Goal: Task Accomplishment & Management: Use online tool/utility

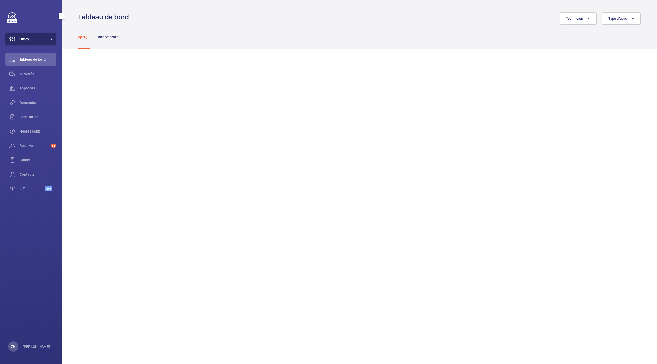
click at [43, 37] on button "Filtres" at bounding box center [30, 39] width 51 height 12
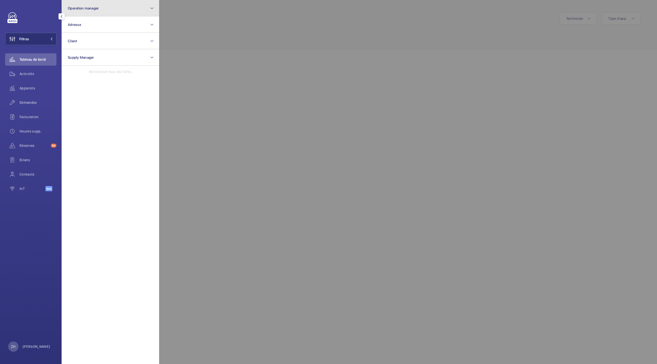
click at [148, 12] on button "Operation manager" at bounding box center [111, 8] width 98 height 16
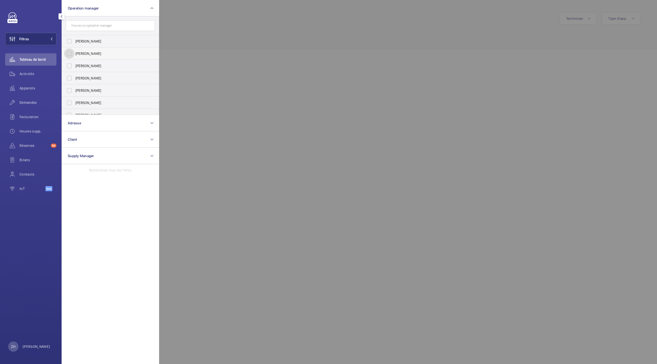
click at [69, 53] on input "[PERSON_NAME]" at bounding box center [69, 53] width 10 height 10
checkbox input "true"
click at [359, 26] on div at bounding box center [487, 182] width 657 height 364
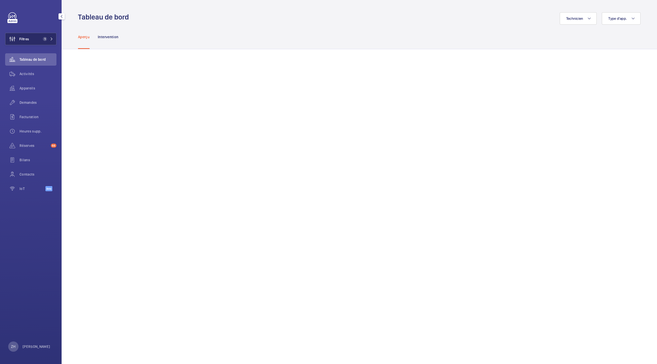
click at [31, 38] on button "Filtres 1" at bounding box center [30, 39] width 51 height 12
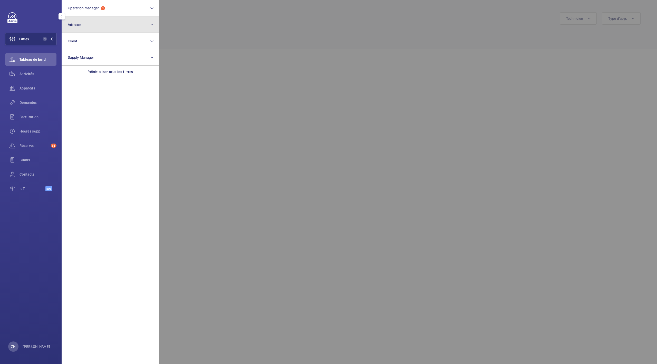
click at [139, 30] on button "Adresse" at bounding box center [111, 24] width 98 height 16
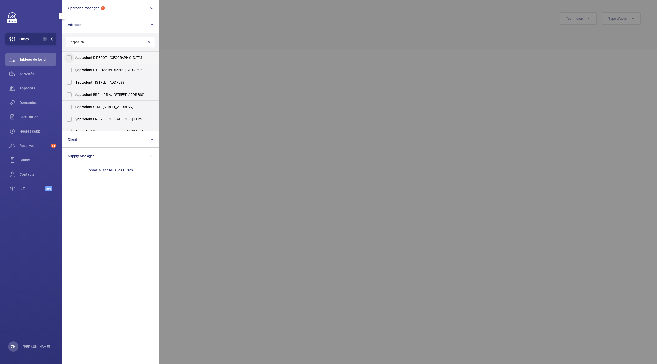
type input "septodon"
click at [69, 57] on input "Septodon t DIDEROT - 127 [GEOGRAPHIC_DATA]" at bounding box center [69, 58] width 10 height 10
checkbox input "true"
click at [71, 84] on input "Septodon t - [STREET_ADDRESS]" at bounding box center [69, 82] width 10 height 10
checkbox input "true"
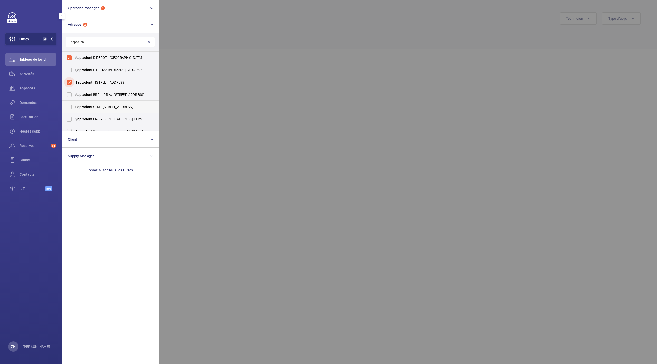
scroll to position [6, 0]
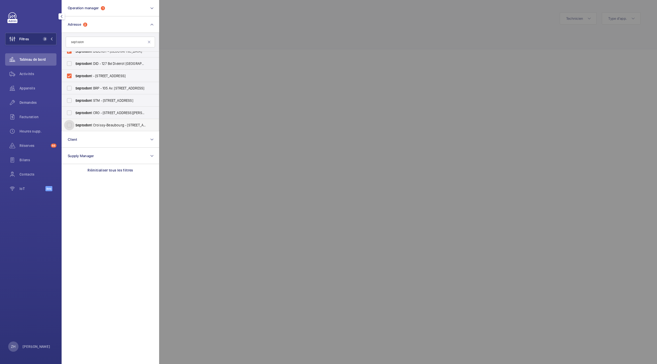
click at [69, 126] on input "Septodon t Croissy-Beaubourg - [STREET_ADDRESS][PERSON_NAME]" at bounding box center [69, 125] width 10 height 10
checkbox input "true"
click at [278, 47] on div at bounding box center [487, 182] width 657 height 364
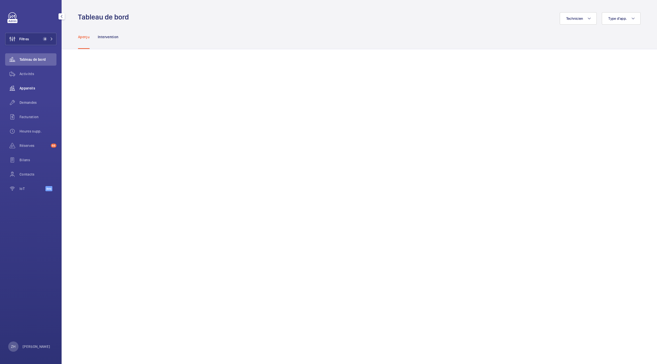
click at [18, 89] on wm-front-icon-button at bounding box center [12, 88] width 14 height 12
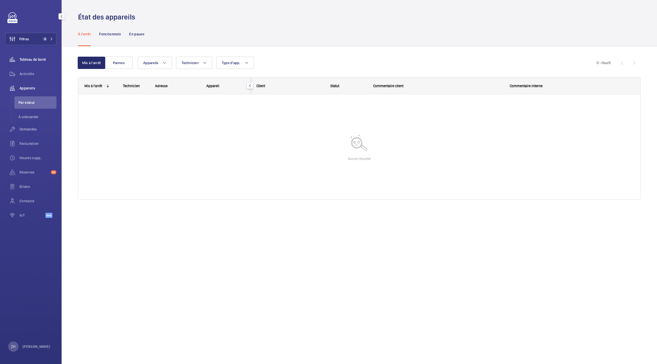
click at [30, 60] on span "Tableau de bord" at bounding box center [38, 59] width 37 height 5
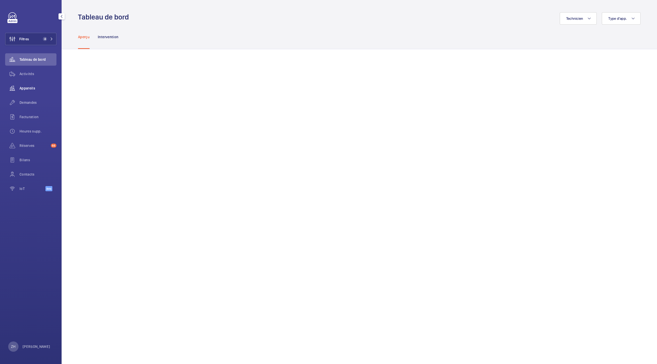
click at [25, 86] on span "Appareils" at bounding box center [38, 88] width 37 height 5
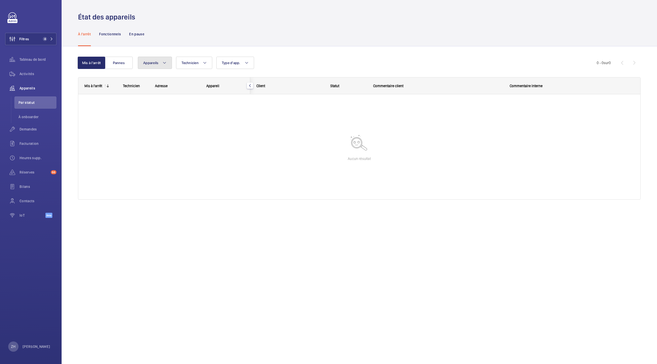
click at [167, 63] on button "Appareils" at bounding box center [155, 63] width 34 height 12
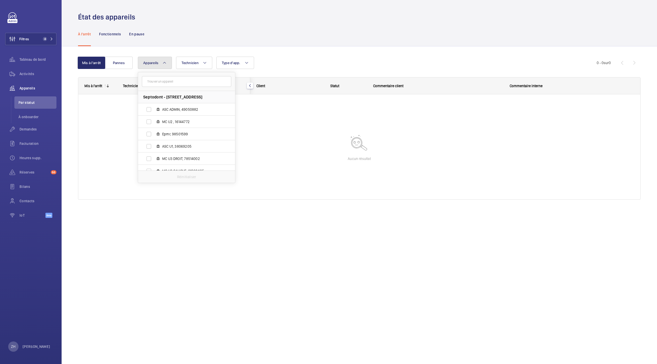
click at [167, 63] on button "Appareils" at bounding box center [155, 63] width 34 height 12
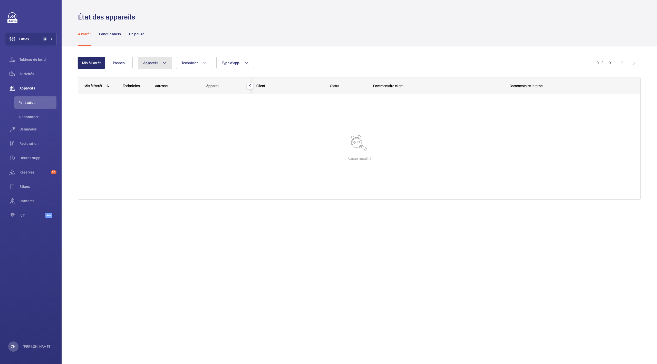
click at [147, 62] on span "Appareils" at bounding box center [150, 63] width 15 height 4
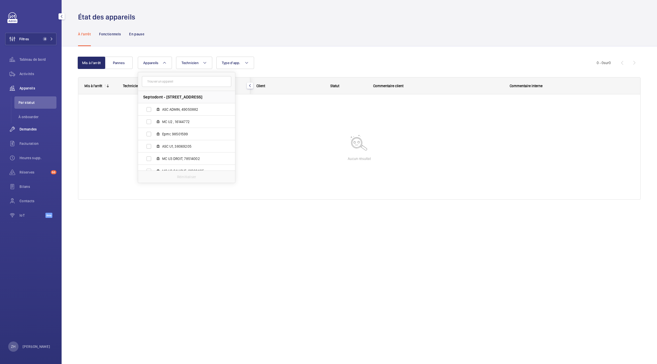
click at [27, 127] on span "Demandes" at bounding box center [38, 129] width 37 height 5
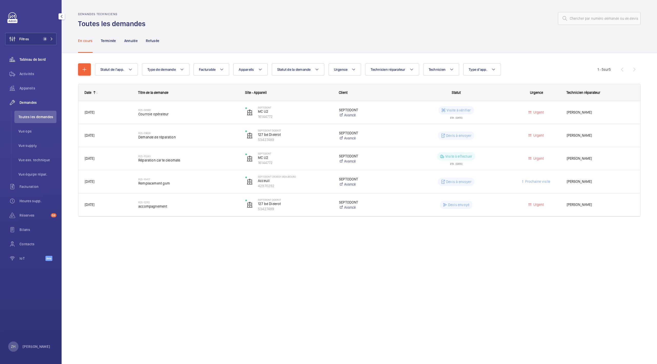
click at [28, 56] on div "Tableau de bord" at bounding box center [30, 59] width 51 height 12
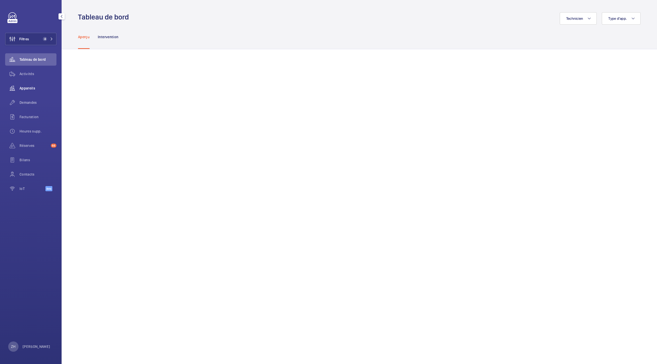
click at [23, 92] on div "Appareils" at bounding box center [30, 88] width 51 height 12
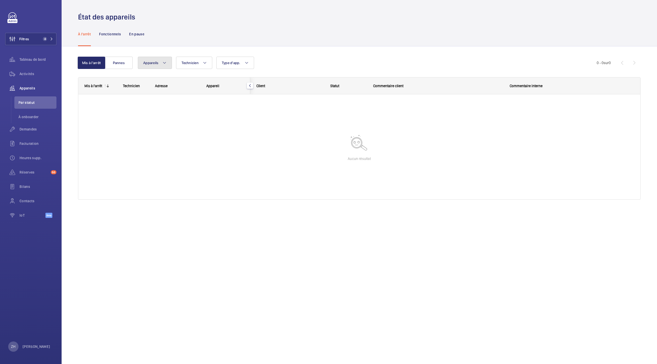
click at [162, 65] on button "Appareils" at bounding box center [155, 63] width 34 height 12
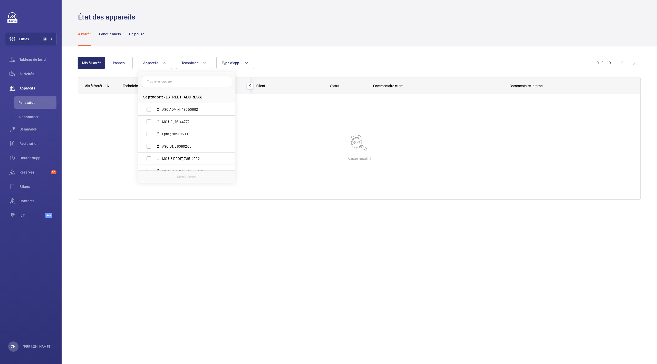
click at [219, 215] on div "Mis à l'arrêt Pannes Appareils Septodont - [STREET_ADDRESS][GEOGRAPHIC_DATA], 4…" at bounding box center [359, 135] width 595 height 178
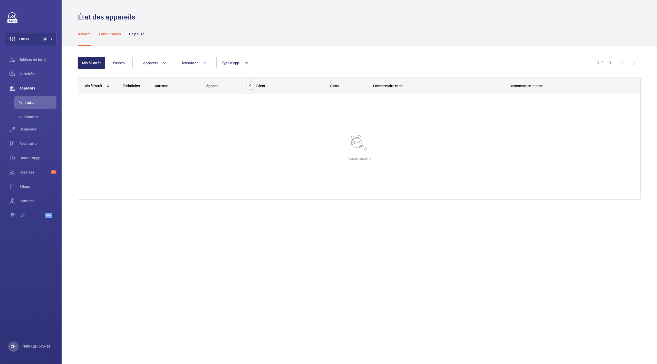
click at [114, 36] on p "Fonctionnels" at bounding box center [110, 34] width 22 height 5
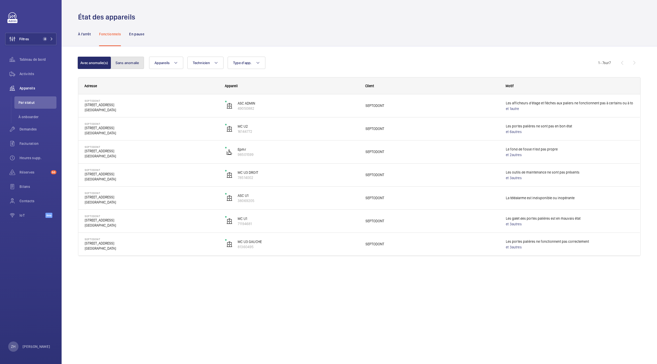
click at [124, 63] on button "Sans anomalie" at bounding box center [127, 63] width 33 height 12
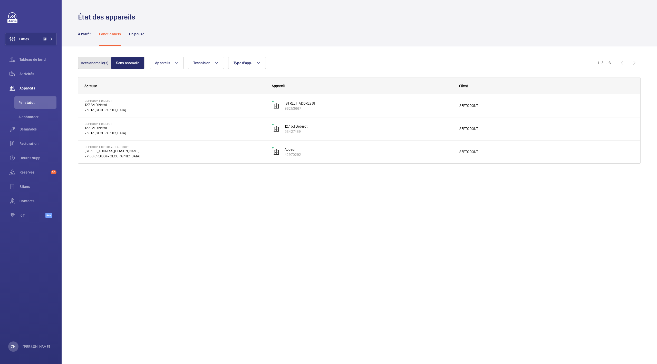
click at [96, 60] on button "Avec anomalie(s)" at bounding box center [94, 63] width 33 height 12
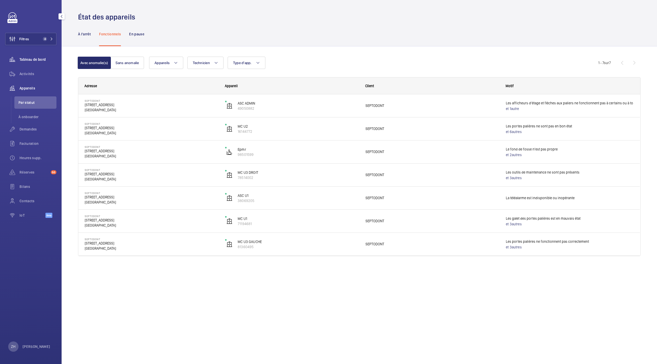
click at [29, 61] on span "Tableau de bord" at bounding box center [38, 59] width 37 height 5
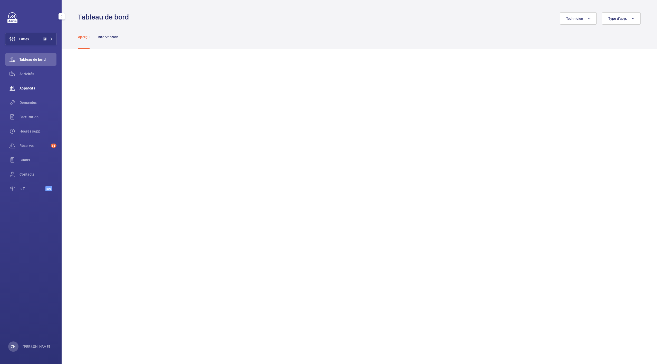
click at [27, 91] on div "Appareils" at bounding box center [30, 88] width 51 height 12
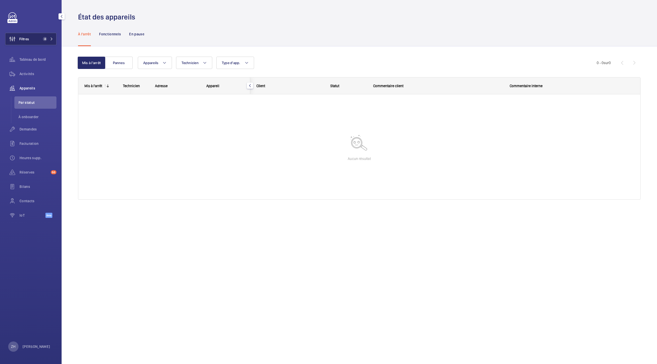
click at [51, 38] on mat-icon at bounding box center [51, 38] width 3 height 3
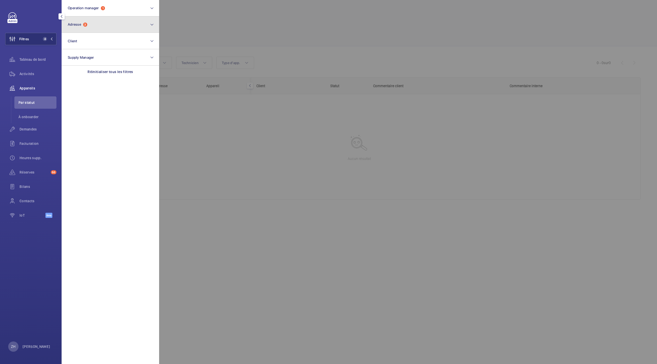
click at [143, 27] on button "Adresse 3" at bounding box center [111, 24] width 98 height 16
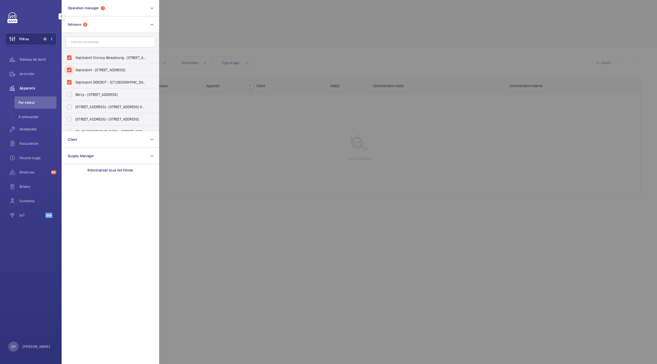
click at [70, 69] on input "Septodont - [STREET_ADDRESS]" at bounding box center [69, 70] width 10 height 10
checkbox input "false"
click at [70, 59] on input "Septodont Croissy-Beaubourg - [STREET_ADDRESS][PERSON_NAME]" at bounding box center [69, 58] width 10 height 10
checkbox input "false"
click at [69, 84] on input "Septodont DIDEROT - 127 [GEOGRAPHIC_DATA]" at bounding box center [69, 82] width 10 height 10
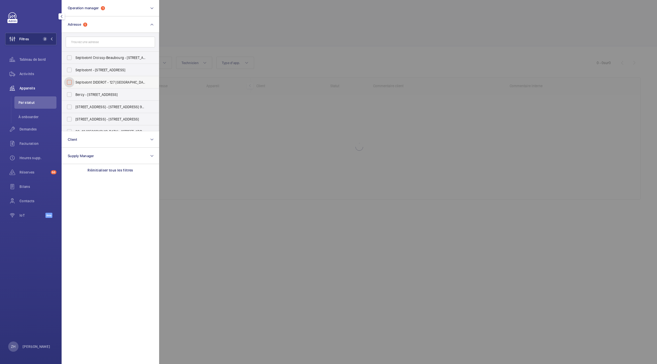
checkbox input "false"
click at [122, 41] on input "text" at bounding box center [110, 42] width 89 height 11
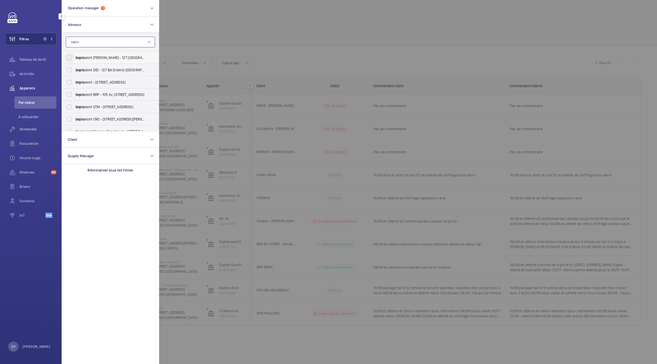
type input "septo"
click at [69, 55] on input "Septo dont DIDEROT - 127 [GEOGRAPHIC_DATA]" at bounding box center [69, 58] width 10 height 10
checkbox input "true"
click at [254, 24] on div at bounding box center [487, 182] width 657 height 364
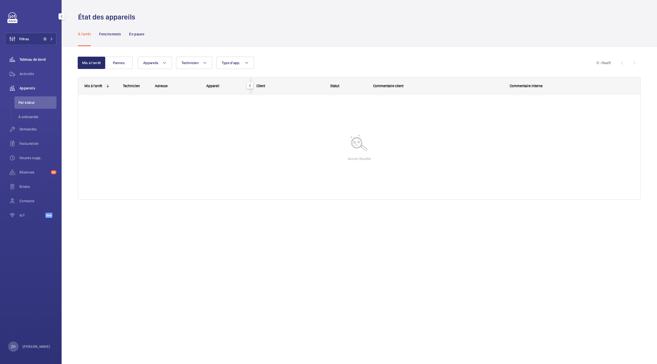
click at [30, 63] on div "Tableau de bord" at bounding box center [30, 59] width 51 height 12
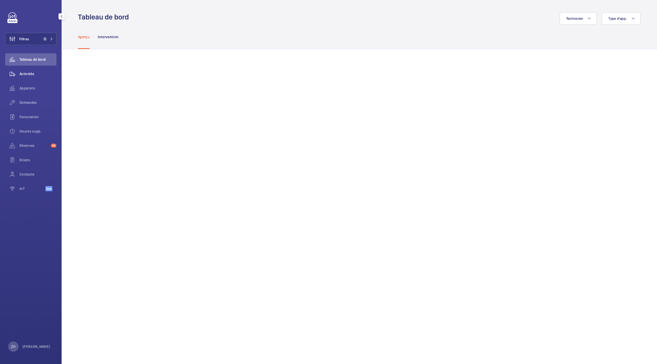
click at [30, 74] on span "Activités" at bounding box center [38, 73] width 37 height 5
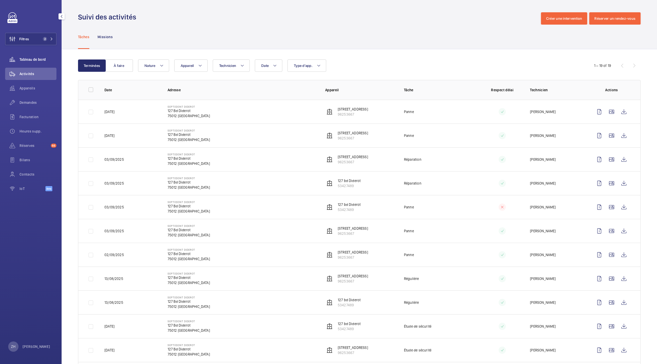
click at [32, 60] on span "Tableau de bord" at bounding box center [38, 59] width 37 height 5
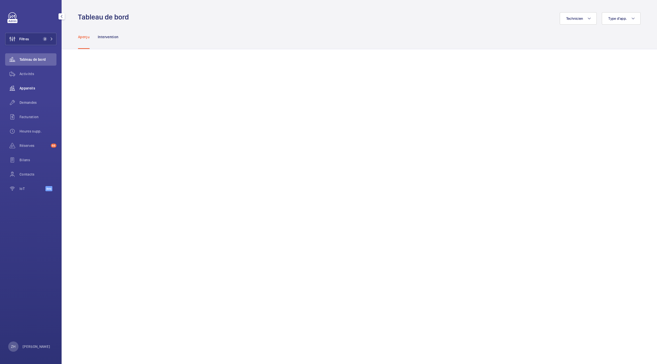
click at [24, 84] on div "Appareils" at bounding box center [30, 88] width 51 height 12
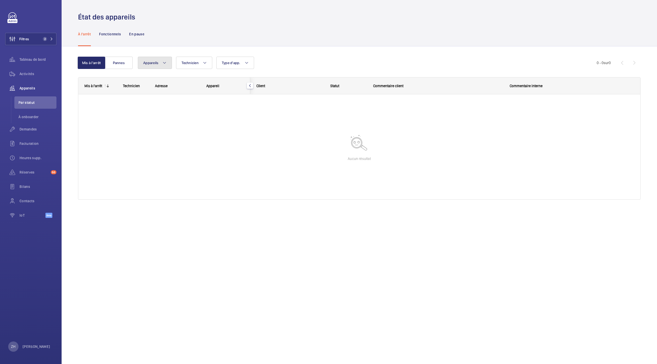
click at [159, 64] on button "Appareils" at bounding box center [155, 63] width 34 height 12
click at [151, 109] on input "[STREET_ADDRESS]" at bounding box center [149, 109] width 10 height 10
checkbox input "true"
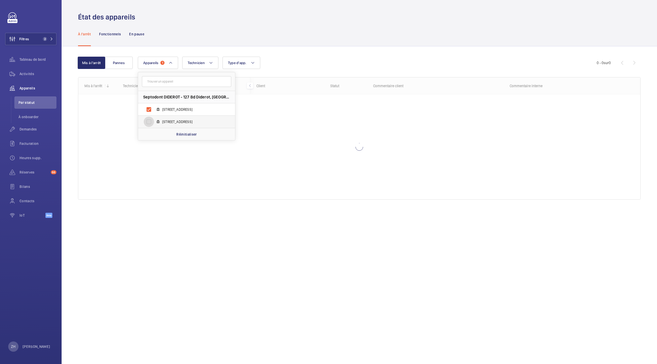
click at [150, 122] on input "[STREET_ADDRESS]" at bounding box center [149, 122] width 10 height 10
checkbox input "true"
click at [193, 170] on div at bounding box center [359, 146] width 562 height 105
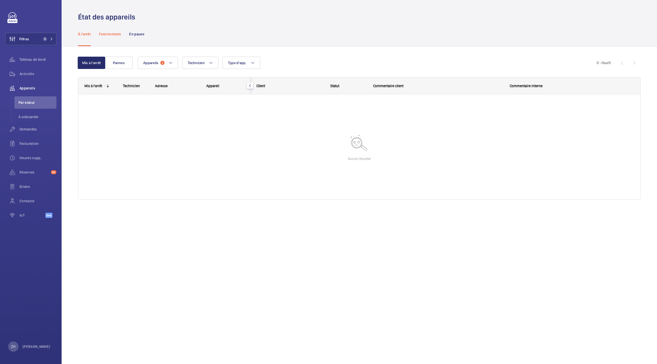
click at [110, 34] on p "Fonctionnels" at bounding box center [110, 34] width 22 height 5
click at [128, 65] on button "Sans anomalie" at bounding box center [127, 63] width 33 height 12
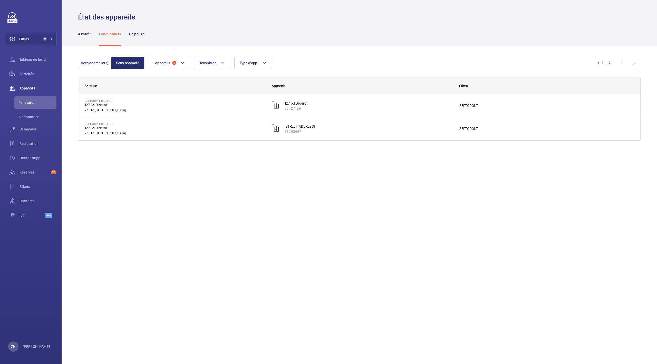
click at [150, 180] on div "État des appareils À l'arrêt Fonctionnels En pause Avec anomalie(s) Sans anomal…" at bounding box center [359, 182] width 595 height 364
click at [184, 65] on mat-icon at bounding box center [182, 63] width 4 height 6
click at [33, 35] on button "Filtres 2" at bounding box center [30, 39] width 51 height 12
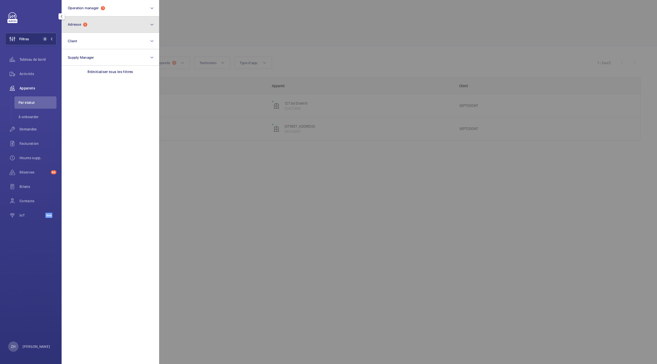
click at [148, 25] on button "Adresse 1" at bounding box center [111, 24] width 98 height 16
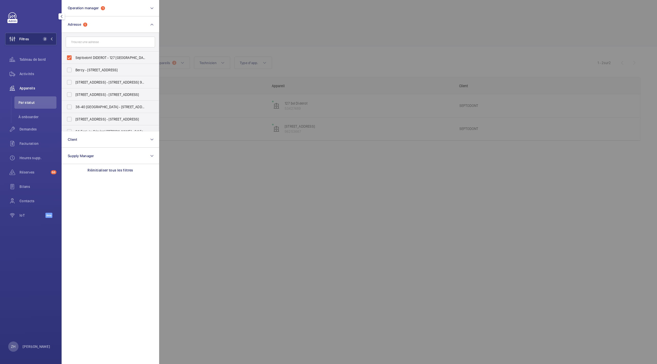
click at [89, 45] on input "text" at bounding box center [110, 42] width 89 height 11
click at [70, 57] on input "Septodont DIDEROT - 127 [GEOGRAPHIC_DATA]" at bounding box center [69, 58] width 10 height 10
checkbox input "false"
click at [82, 43] on input "text" at bounding box center [110, 42] width 89 height 11
type input "septo"
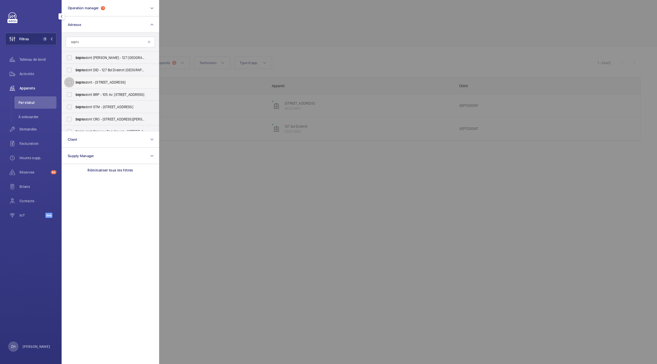
click at [71, 83] on input "Septo dont - [STREET_ADDRESS]" at bounding box center [69, 82] width 10 height 10
checkbox input "true"
click at [256, 138] on div at bounding box center [487, 182] width 657 height 364
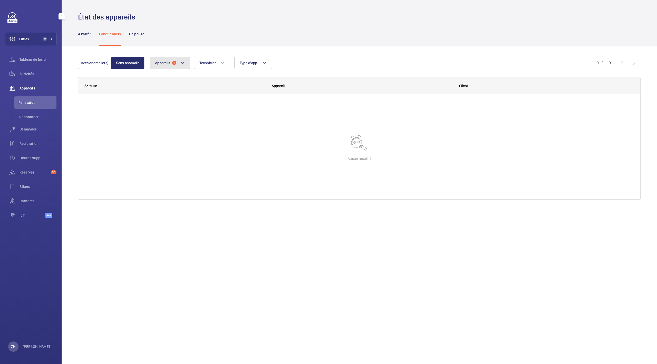
click at [159, 60] on button "Appareils 2" at bounding box center [170, 63] width 40 height 12
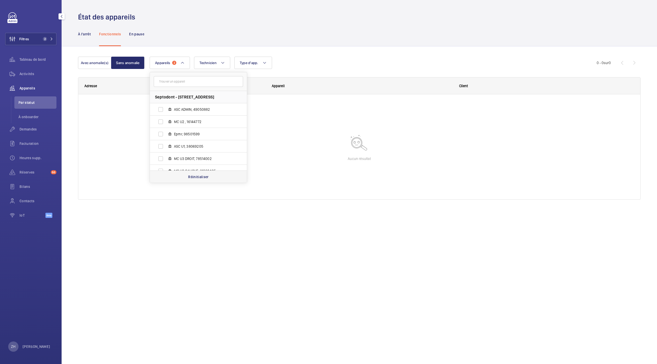
click at [202, 180] on div "Réinitialiser" at bounding box center [198, 177] width 97 height 12
click at [137, 147] on div at bounding box center [359, 146] width 562 height 105
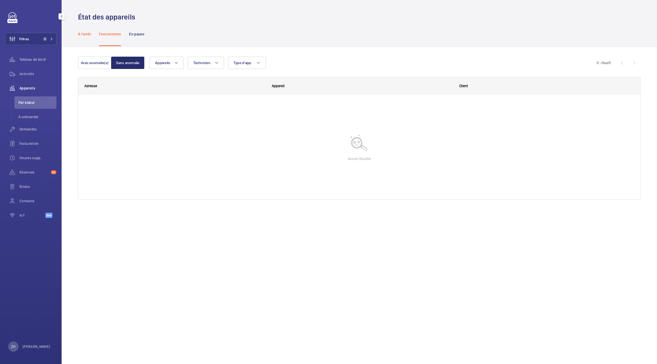
click at [84, 35] on p "À l'arrêt" at bounding box center [84, 34] width 13 height 5
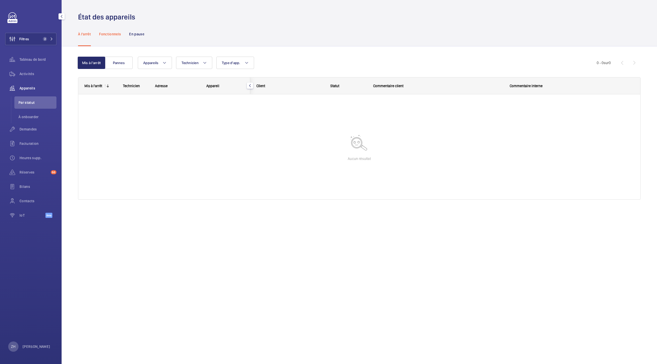
click at [114, 33] on p "Fonctionnels" at bounding box center [110, 34] width 22 height 5
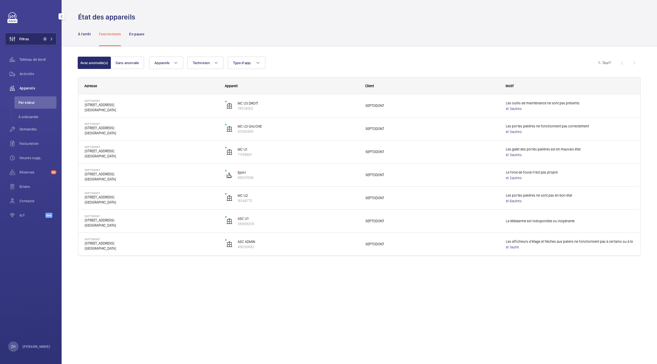
click at [24, 41] on span "Filtres" at bounding box center [24, 38] width 10 height 5
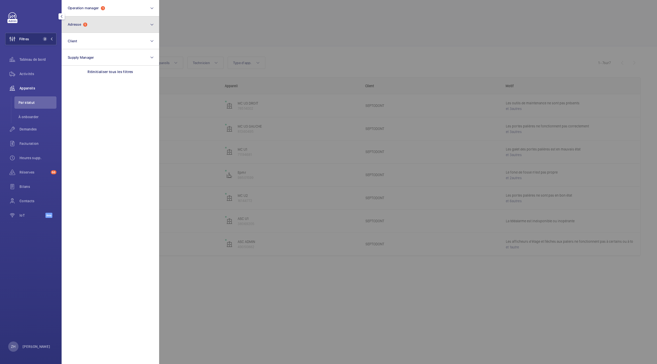
click at [122, 21] on button "Adresse 1" at bounding box center [111, 24] width 98 height 16
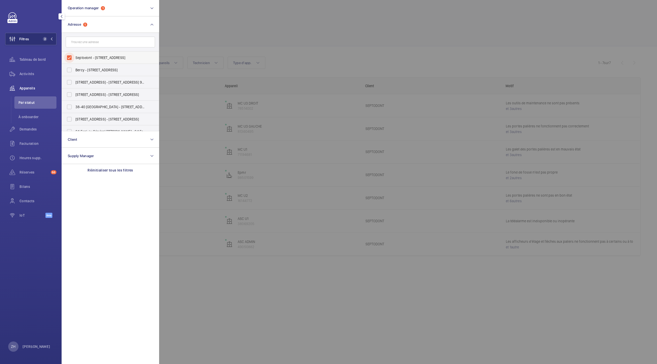
click at [70, 56] on input "Septodont - [STREET_ADDRESS]" at bounding box center [69, 58] width 10 height 10
checkbox input "false"
click at [90, 40] on input "text" at bounding box center [110, 42] width 89 height 11
type input "septo"
click at [67, 58] on input "Septo dont DIDEROT - 127 [GEOGRAPHIC_DATA]" at bounding box center [69, 58] width 10 height 10
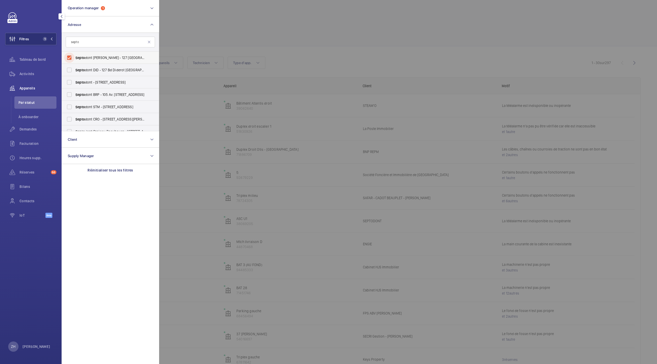
checkbox input "true"
click at [209, 26] on div at bounding box center [487, 182] width 657 height 364
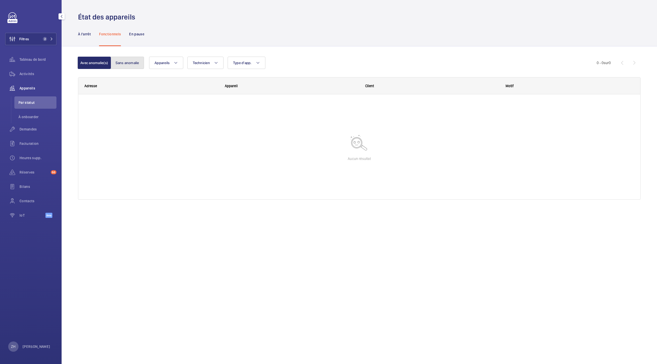
click at [122, 63] on button "Sans anomalie" at bounding box center [127, 63] width 33 height 12
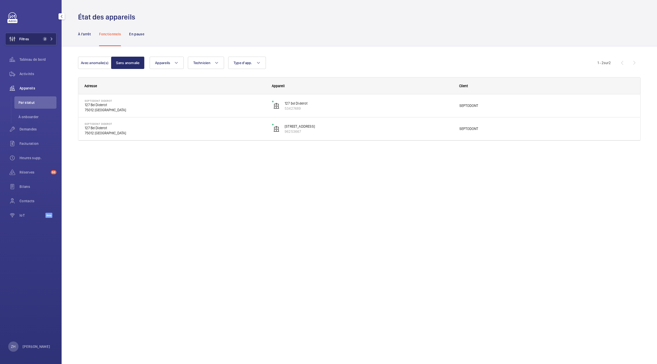
click at [28, 40] on span "Filtres" at bounding box center [24, 38] width 10 height 5
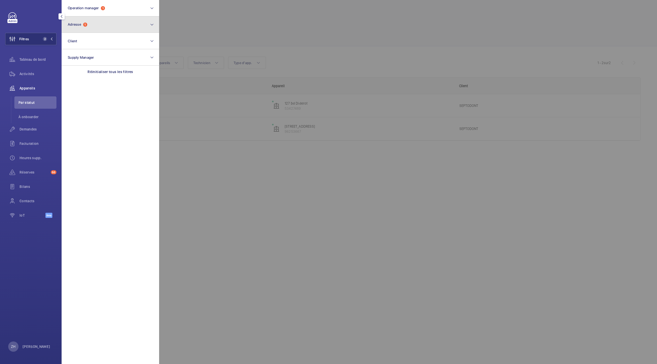
click at [119, 27] on button "Adresse 1" at bounding box center [111, 24] width 98 height 16
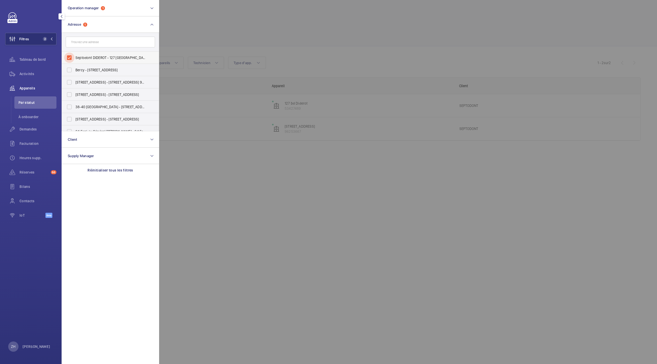
click at [68, 58] on input "Septodont DIDEROT - 127 [GEOGRAPHIC_DATA]" at bounding box center [69, 58] width 10 height 10
checkbox input "false"
click at [91, 44] on input "text" at bounding box center [110, 42] width 89 height 11
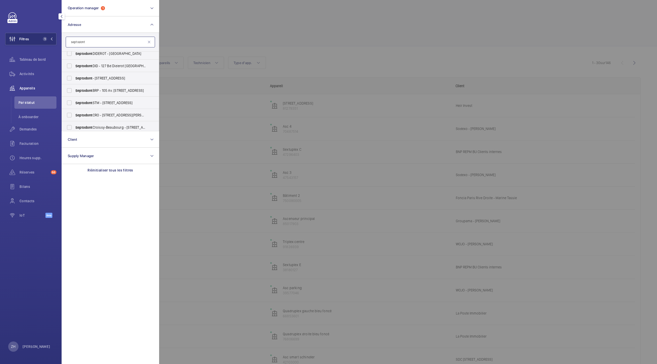
scroll to position [6, 0]
type input "septodont"
click at [69, 125] on input "Septodont Croissy-Beaubourg - [STREET_ADDRESS][PERSON_NAME]" at bounding box center [69, 125] width 10 height 10
checkbox input "true"
click at [295, 18] on div at bounding box center [487, 182] width 657 height 364
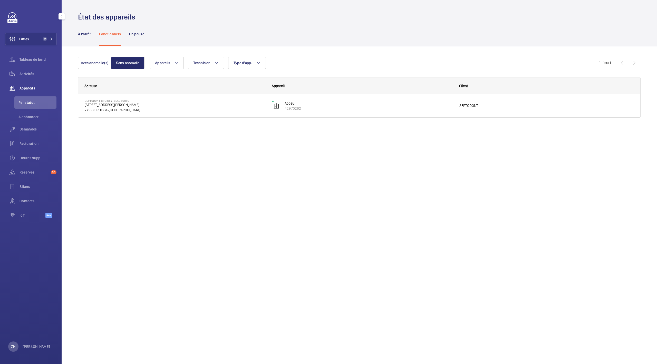
click at [22, 88] on span "Appareils" at bounding box center [38, 88] width 37 height 5
click at [260, 66] on button "Type d'app." at bounding box center [247, 63] width 38 height 12
click at [235, 90] on input "Ascenseur" at bounding box center [236, 91] width 10 height 10
click at [279, 138] on p "Réinitialiser" at bounding box center [277, 140] width 21 height 5
checkbox input "false"
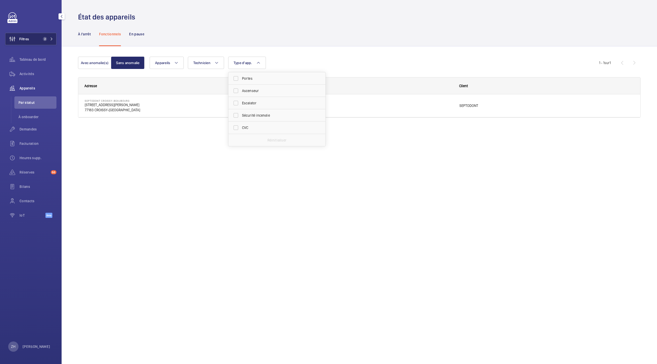
click at [22, 39] on span "Filtres" at bounding box center [24, 38] width 10 height 5
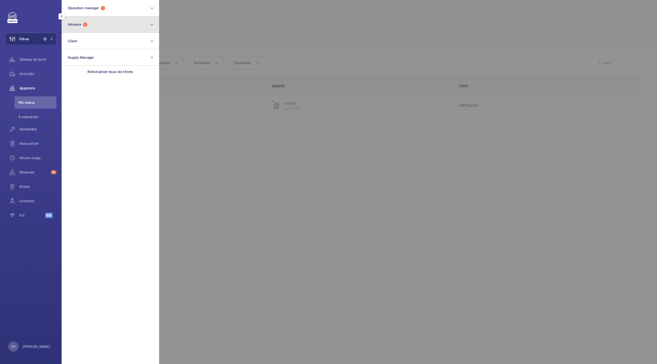
click at [147, 27] on button "Adresse 1" at bounding box center [111, 24] width 98 height 16
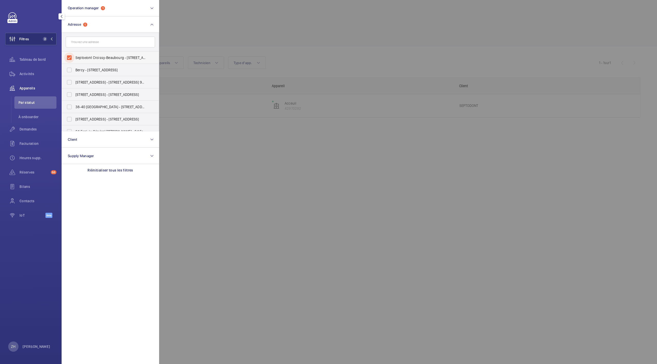
click at [70, 58] on input "Septodont Croissy-Beaubourg - [STREET_ADDRESS][PERSON_NAME]" at bounding box center [69, 58] width 10 height 10
checkbox input "false"
click at [82, 38] on input "text" at bounding box center [110, 42] width 89 height 11
type input "septo"
click at [70, 59] on input "Septo dont DIDEROT - 127 [GEOGRAPHIC_DATA]" at bounding box center [69, 58] width 10 height 10
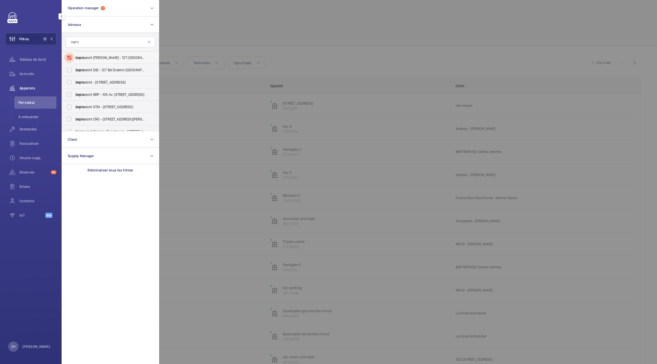
checkbox input "true"
click at [70, 83] on input "Septo dont - [STREET_ADDRESS]" at bounding box center [69, 82] width 10 height 10
checkbox input "true"
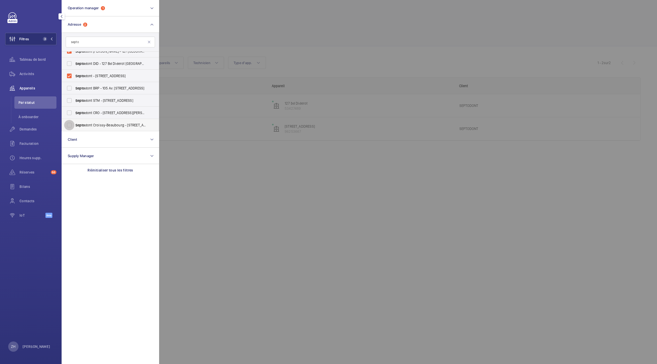
click at [67, 124] on input "Septo dont Croissy-Beaubourg - [STREET_ADDRESS][PERSON_NAME]" at bounding box center [69, 125] width 10 height 10
checkbox input "true"
click at [244, 15] on div at bounding box center [487, 182] width 657 height 364
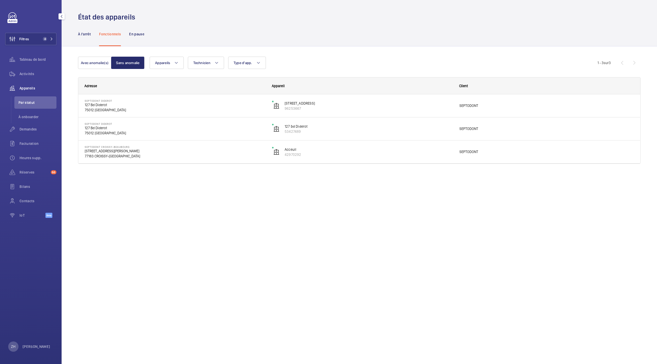
click at [28, 87] on span "Appareils" at bounding box center [38, 88] width 37 height 5
click at [633, 62] on wm-front-pagination "1 - 3 sur 3" at bounding box center [618, 63] width 43 height 12
click at [632, 65] on wm-front-pagination "1 - 3 sur 3" at bounding box center [618, 63] width 43 height 12
click at [94, 60] on button "Avec anomalie(s)" at bounding box center [94, 63] width 33 height 12
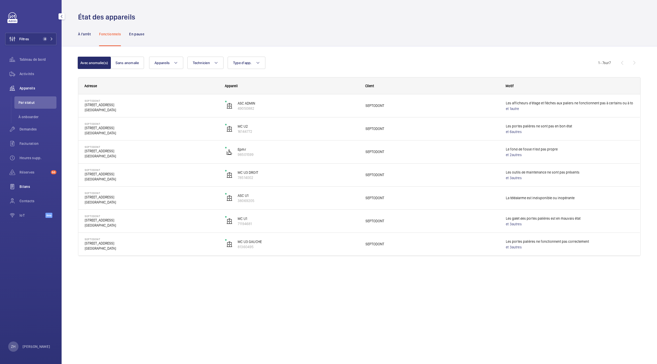
click at [19, 187] on wm-front-icon-button at bounding box center [12, 187] width 14 height 12
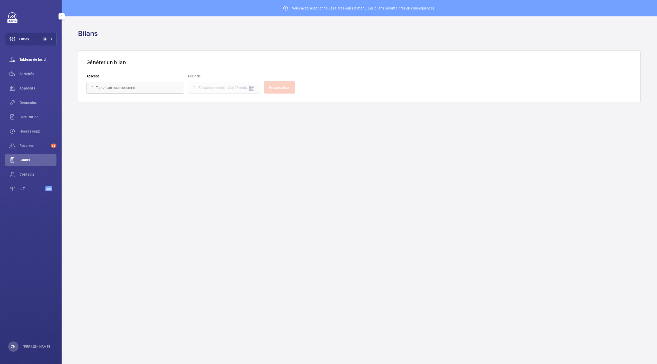
click at [29, 58] on span "Tableau de bord" at bounding box center [38, 59] width 37 height 5
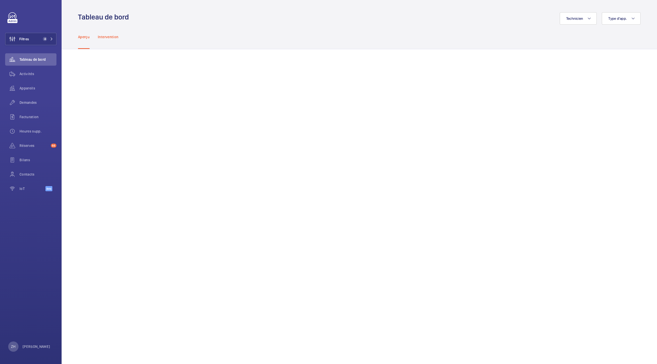
click at [112, 37] on p "Intervention" at bounding box center [108, 36] width 21 height 5
click at [26, 88] on span "Appareils" at bounding box center [38, 88] width 37 height 5
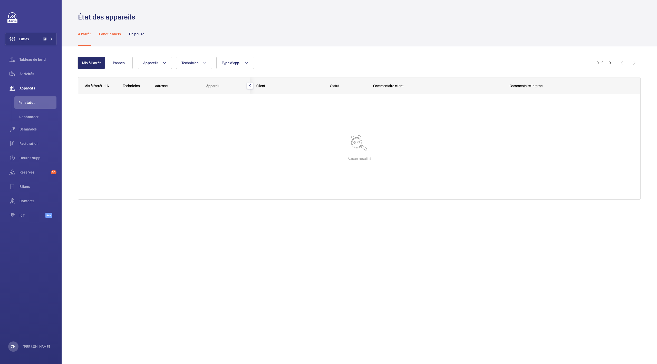
click at [109, 34] on p "Fonctionnels" at bounding box center [110, 34] width 22 height 5
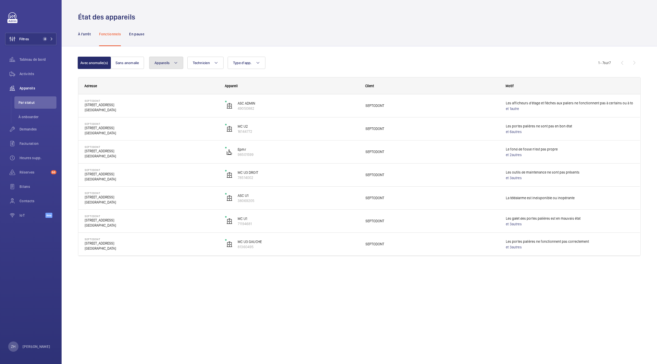
click at [171, 63] on button "Appareils" at bounding box center [166, 63] width 34 height 12
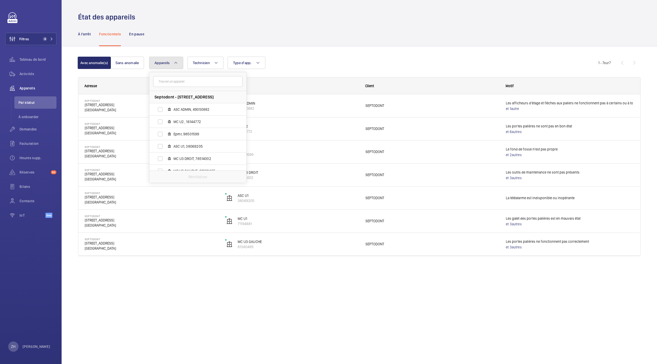
click at [171, 63] on button "Appareils" at bounding box center [166, 63] width 34 height 12
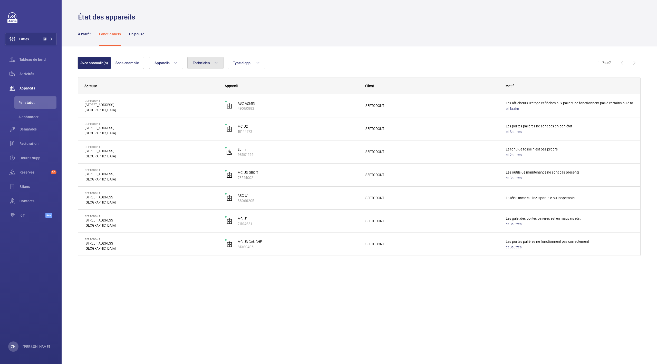
click at [215, 62] on mat-icon at bounding box center [216, 63] width 4 height 6
click at [263, 64] on button "Type d'app." at bounding box center [247, 63] width 38 height 12
click at [26, 55] on div "Tableau de bord" at bounding box center [30, 59] width 51 height 12
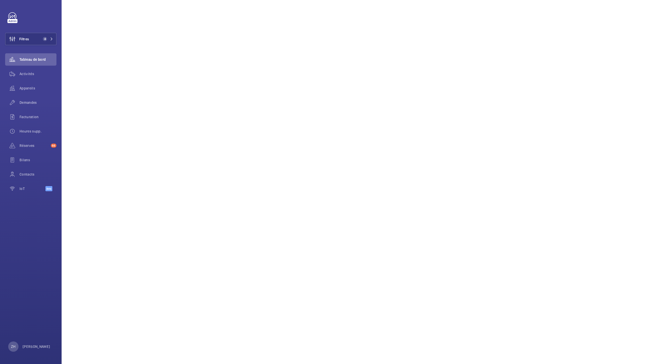
scroll to position [376, 0]
click at [25, 74] on span "Activités" at bounding box center [38, 73] width 37 height 5
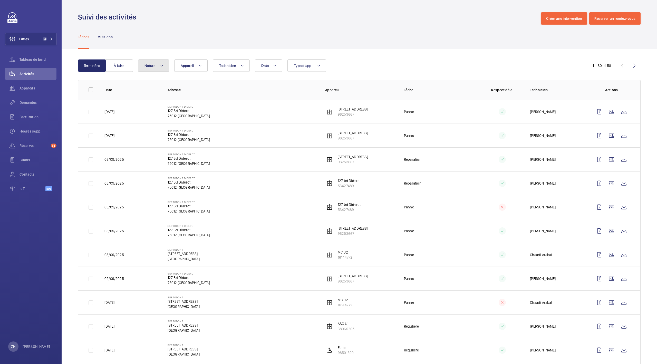
click at [162, 64] on mat-icon at bounding box center [162, 66] width 4 height 6
click at [146, 102] on input "Annuelle" at bounding box center [146, 100] width 10 height 10
checkbox input "true"
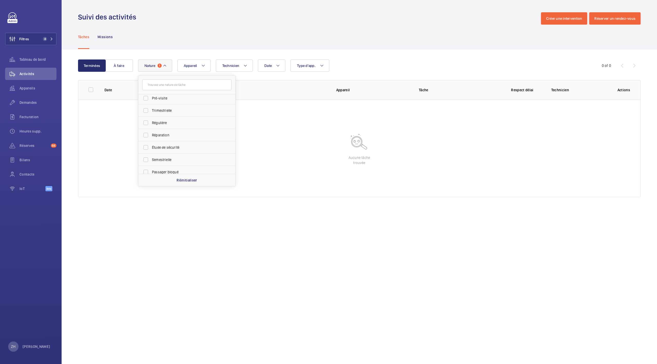
scroll to position [80, 0]
click at [144, 154] on input "Semestrielle" at bounding box center [146, 156] width 10 height 10
checkbox input "true"
click at [148, 120] on input "Régulière" at bounding box center [146, 119] width 10 height 10
checkbox input "true"
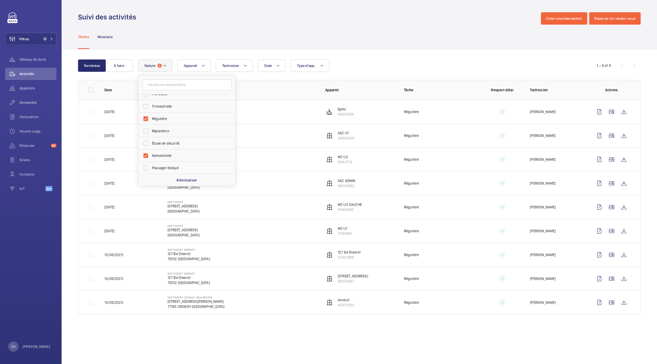
click at [260, 345] on wm-front-admin-operations-monitoring "Suivi des activités Créer une intervention Réserver un rendez-vous Tâches Missi…" at bounding box center [359, 182] width 595 height 364
click at [119, 65] on button "À faire" at bounding box center [119, 66] width 28 height 12
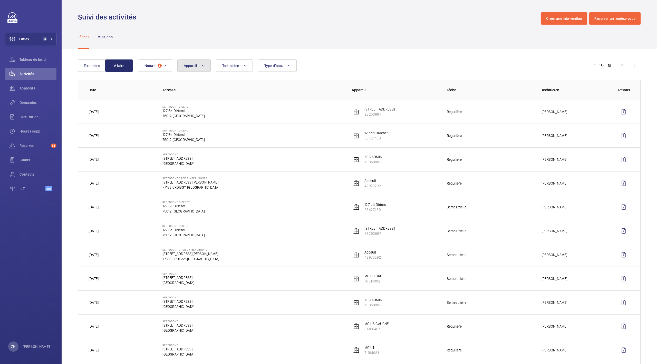
click at [193, 66] on span "Appareil" at bounding box center [190, 66] width 13 height 4
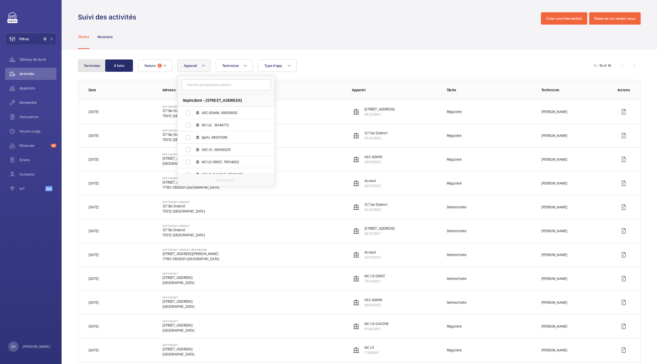
click at [87, 62] on button "Terminées" at bounding box center [92, 66] width 28 height 12
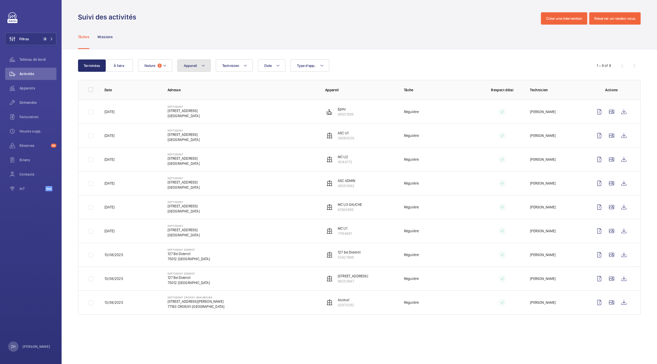
click at [201, 69] on button "Appareil" at bounding box center [193, 66] width 33 height 12
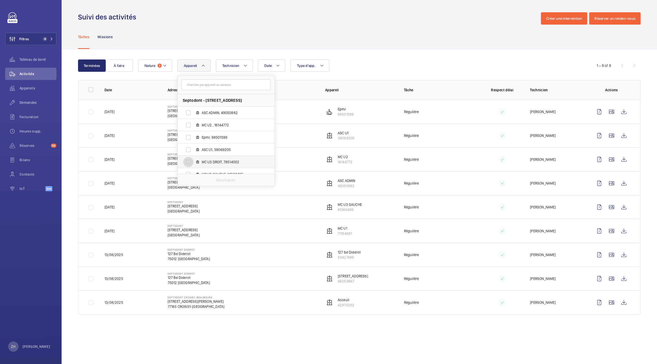
click at [187, 162] on input "MC U3 DROIT, 78514002" at bounding box center [188, 162] width 10 height 10
checkbox input "true"
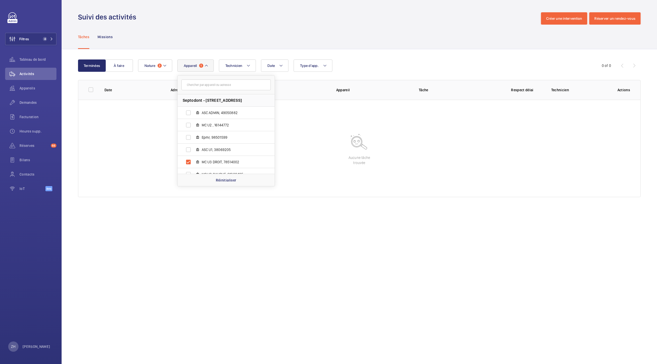
click at [219, 218] on wm-front-admin-operations-monitoring "Suivi des activités Créer une intervention Réserver un rendez-vous Tâches Missi…" at bounding box center [359, 182] width 595 height 364
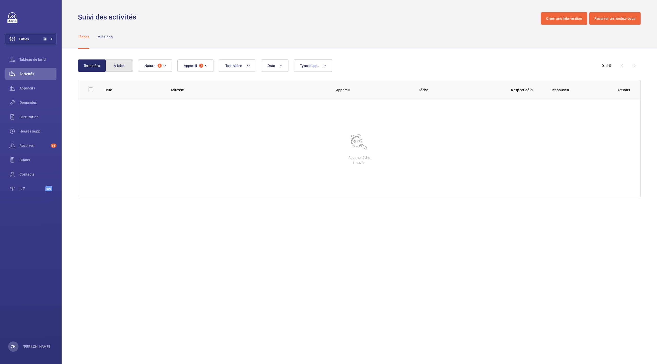
click at [119, 66] on button "À faire" at bounding box center [119, 66] width 28 height 12
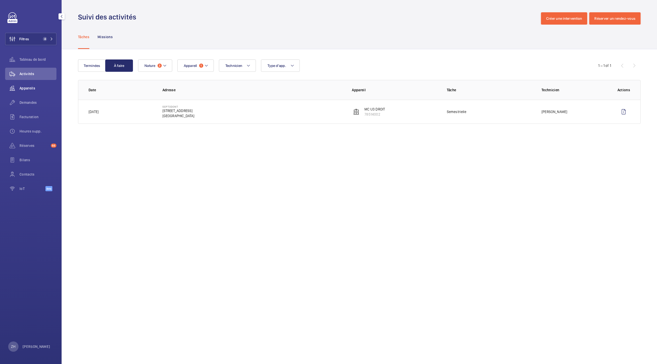
click at [28, 89] on span "Appareils" at bounding box center [38, 88] width 37 height 5
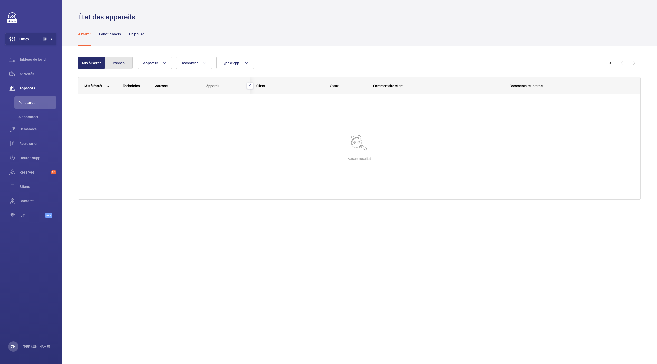
click at [119, 66] on button "Pannes" at bounding box center [119, 63] width 28 height 12
click at [169, 64] on button "Appareils" at bounding box center [155, 63] width 34 height 12
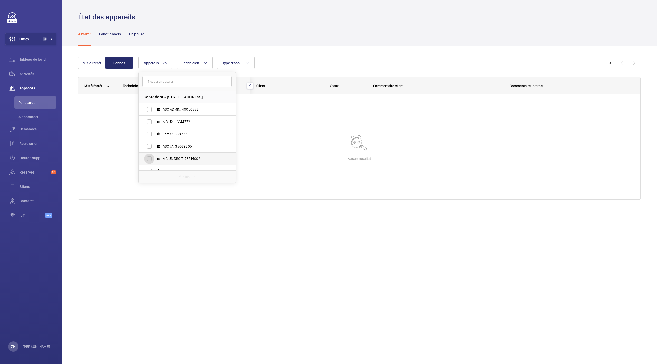
click at [150, 158] on input "MC U3 DROIT, 78514002" at bounding box center [149, 159] width 10 height 10
checkbox input "true"
click at [103, 29] on div "Fonctionnels" at bounding box center [110, 34] width 22 height 24
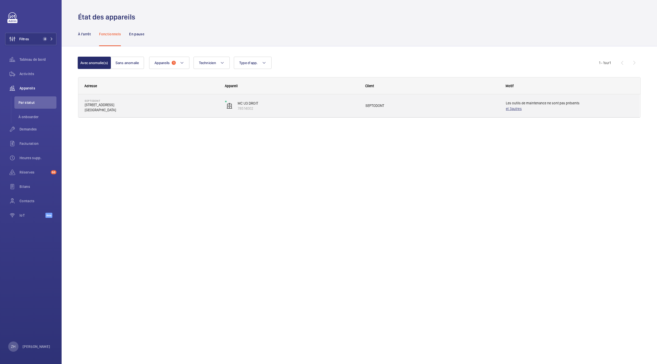
click at [518, 107] on span "autres" at bounding box center [517, 109] width 10 height 4
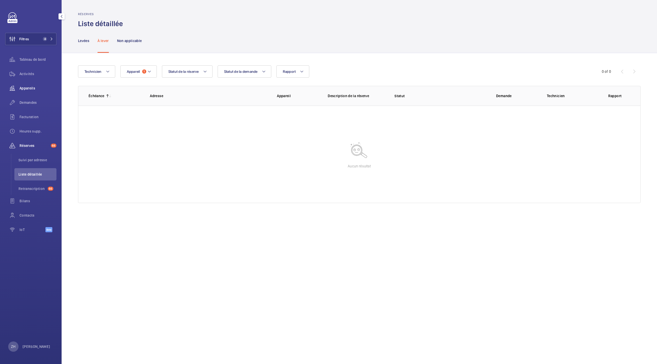
click at [25, 87] on span "Appareils" at bounding box center [38, 88] width 37 height 5
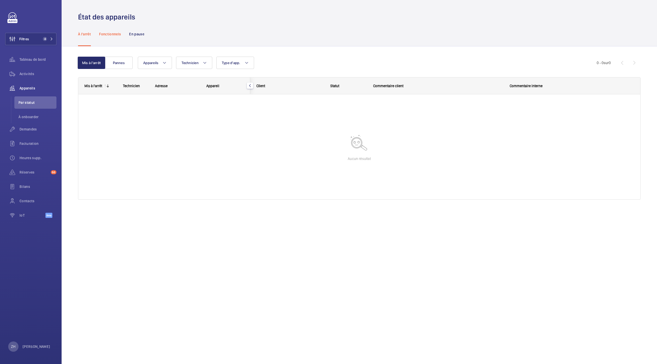
click at [110, 30] on div "Fonctionnels" at bounding box center [110, 34] width 22 height 24
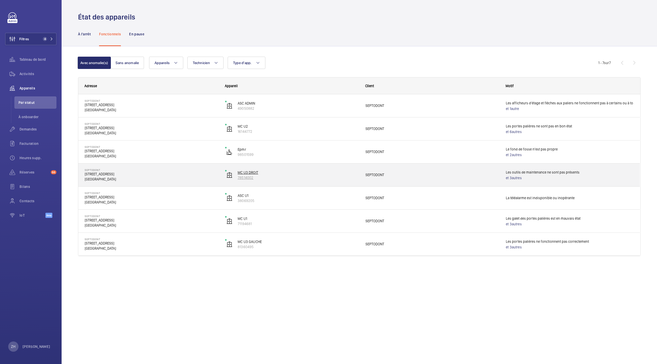
click at [248, 177] on p "78514002" at bounding box center [298, 177] width 121 height 5
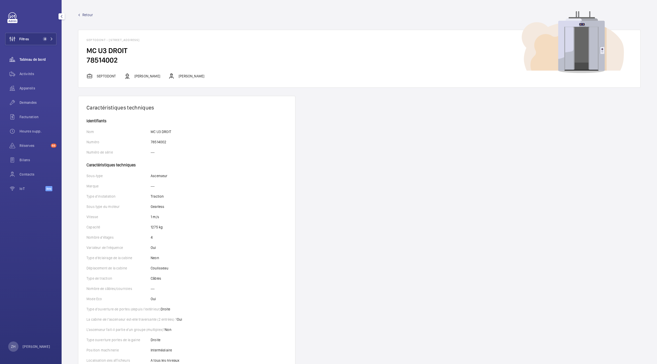
click at [29, 62] on span "Tableau de bord" at bounding box center [38, 59] width 37 height 5
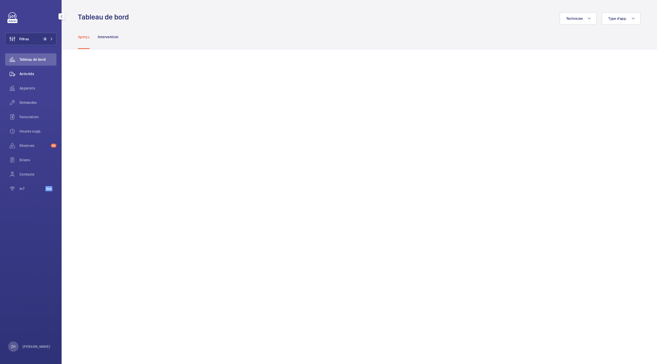
click at [29, 72] on span "Activités" at bounding box center [38, 73] width 37 height 5
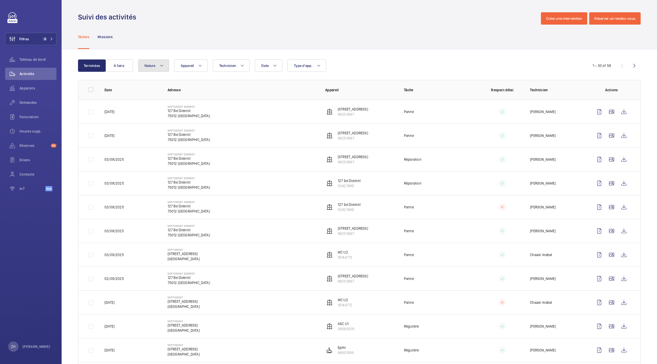
click at [164, 67] on button "Nature" at bounding box center [153, 66] width 31 height 12
click at [147, 103] on input "Annuelle" at bounding box center [146, 100] width 10 height 10
checkbox input "true"
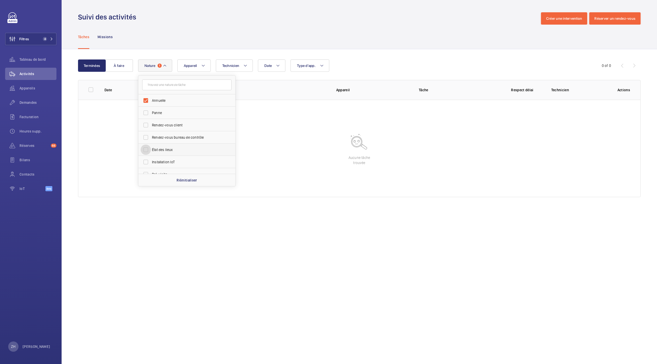
click at [147, 151] on input "État des lieux" at bounding box center [146, 150] width 10 height 10
checkbox input "true"
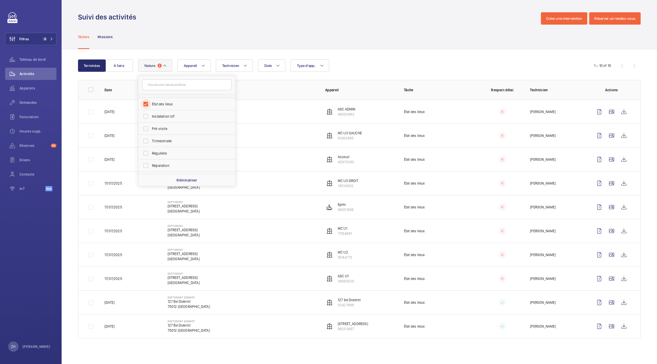
scroll to position [34, 0]
click at [147, 151] on input "Trimestrielle" at bounding box center [146, 153] width 10 height 10
checkbox input "true"
click at [146, 165] on input "Régulière" at bounding box center [146, 165] width 10 height 10
checkbox input "true"
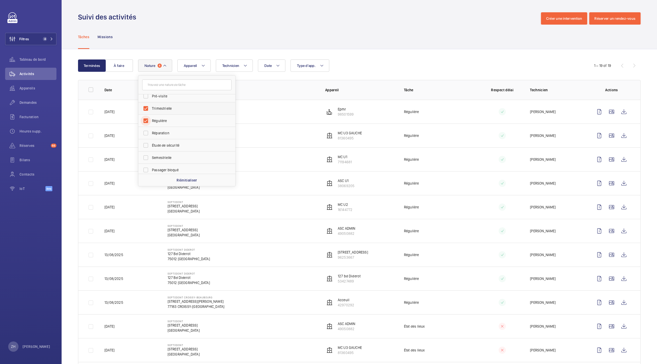
scroll to position [80, 0]
click at [148, 153] on input "Semestrielle" at bounding box center [146, 156] width 10 height 10
checkbox input "true"
click at [144, 150] on input "État des lieux" at bounding box center [146, 150] width 10 height 10
checkbox input "false"
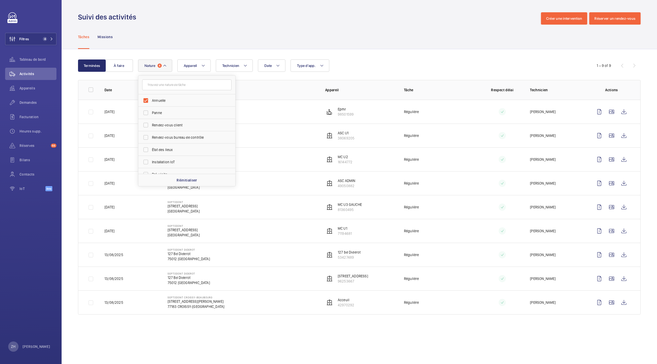
click at [303, 330] on wm-front-admin-operations-monitoring "Suivi des activités Créer une intervention Réserver un rendez-vous Tâches Missi…" at bounding box center [359, 182] width 595 height 364
click at [29, 62] on span "Tableau de bord" at bounding box center [38, 59] width 37 height 5
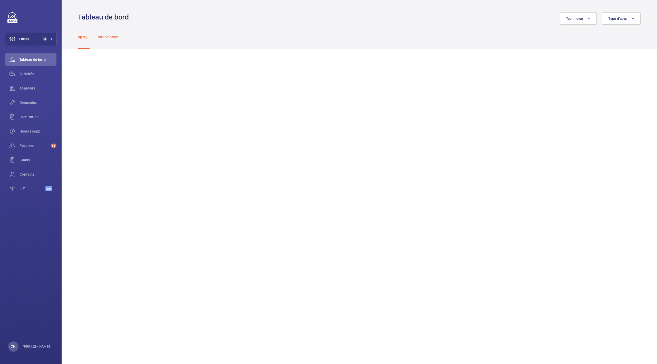
click at [113, 35] on p "Intervention" at bounding box center [108, 36] width 21 height 5
click at [24, 86] on span "Appareils" at bounding box center [38, 88] width 37 height 5
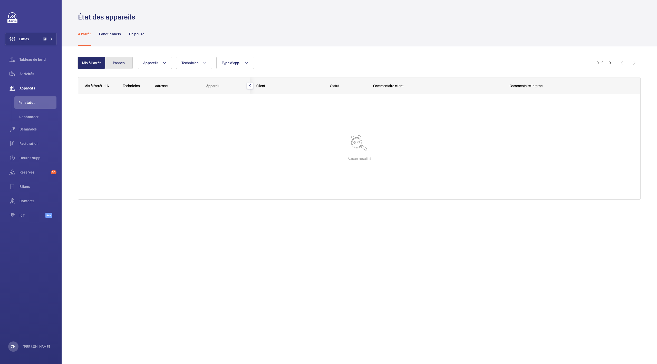
click at [119, 65] on button "Pannes" at bounding box center [119, 63] width 28 height 12
click at [113, 33] on p "Fonctionnels" at bounding box center [110, 34] width 22 height 5
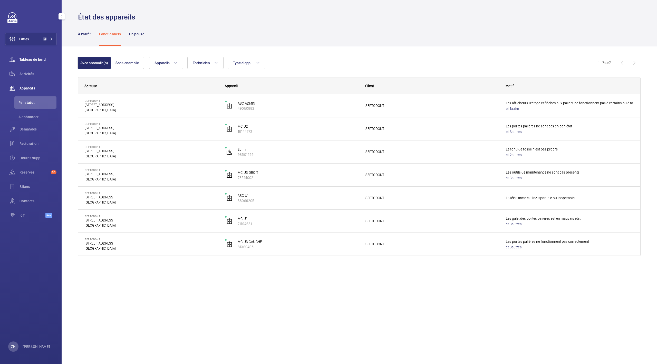
click at [35, 55] on div "Tableau de bord" at bounding box center [30, 59] width 51 height 12
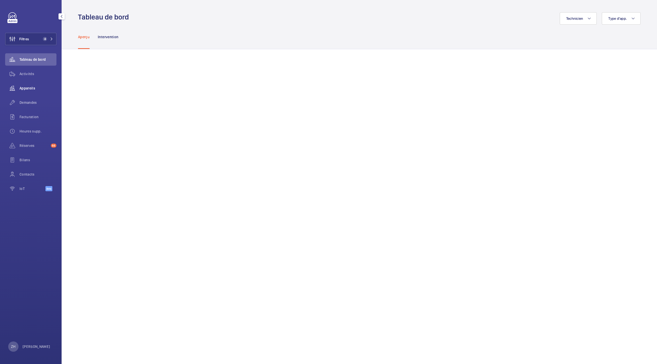
click at [23, 88] on span "Appareils" at bounding box center [38, 88] width 37 height 5
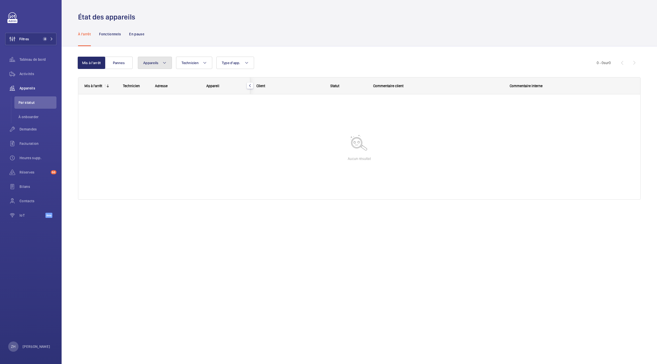
click at [168, 63] on button "Appareils" at bounding box center [155, 63] width 34 height 12
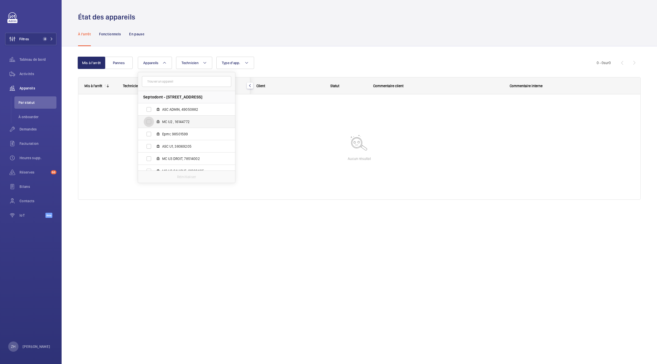
click at [150, 124] on input "MC U2 , 16144772" at bounding box center [149, 122] width 10 height 10
checkbox input "true"
click at [119, 62] on button "Pannes" at bounding box center [119, 63] width 28 height 12
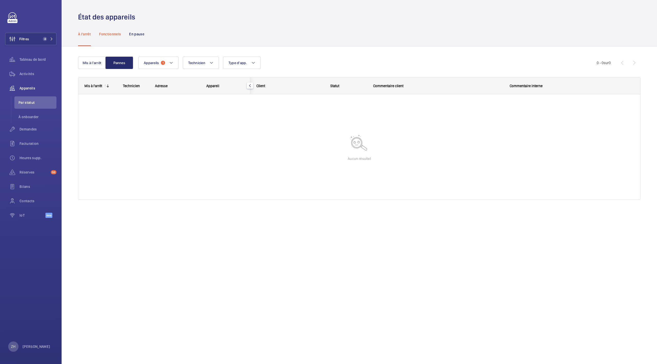
click at [108, 32] on p "Fonctionnels" at bounding box center [110, 34] width 22 height 5
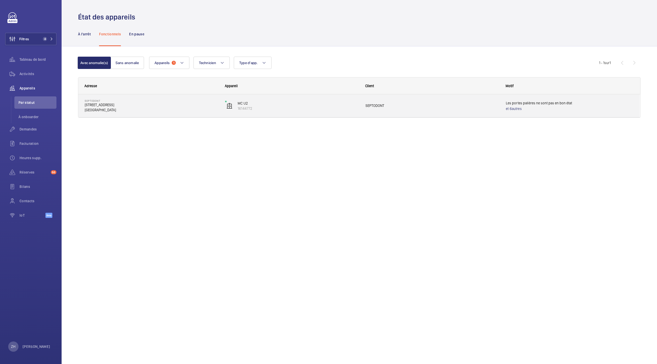
click at [151, 102] on p "[STREET_ADDRESS]" at bounding box center [152, 104] width 134 height 5
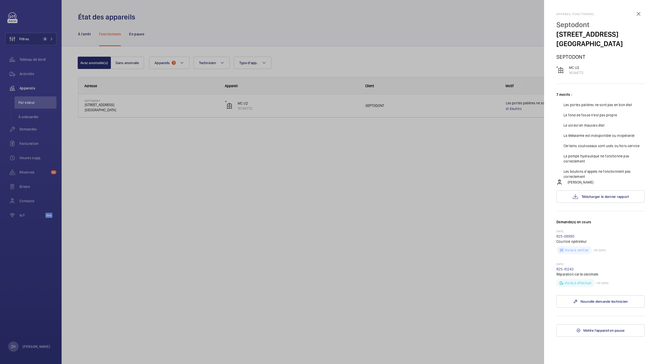
click at [391, 196] on div at bounding box center [328, 182] width 657 height 364
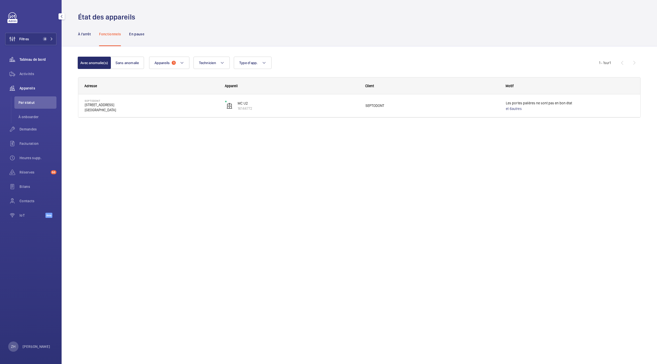
click at [34, 61] on span "Tableau de bord" at bounding box center [38, 59] width 37 height 5
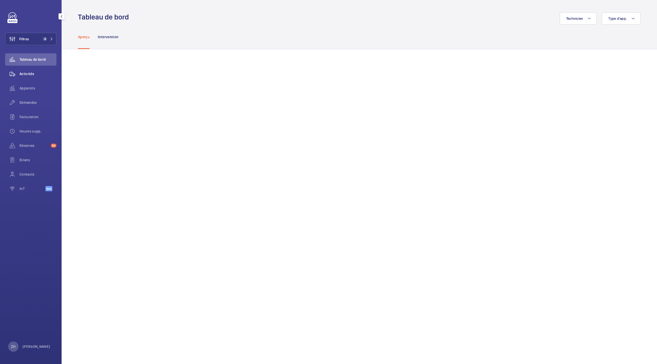
click at [19, 78] on wm-front-icon-button at bounding box center [12, 74] width 14 height 12
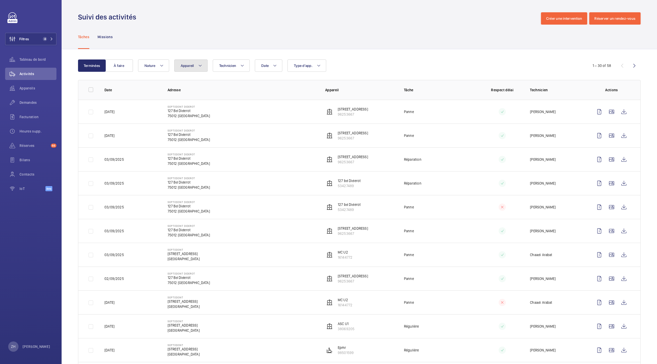
click at [202, 63] on button "Appareil" at bounding box center [190, 66] width 33 height 12
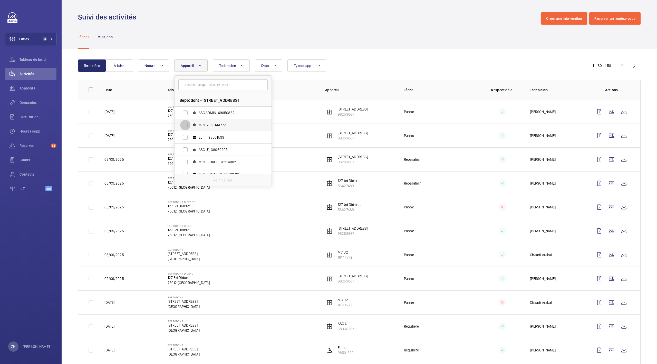
click at [186, 126] on input "MC U2 , 16144772" at bounding box center [185, 125] width 10 height 10
checkbox input "true"
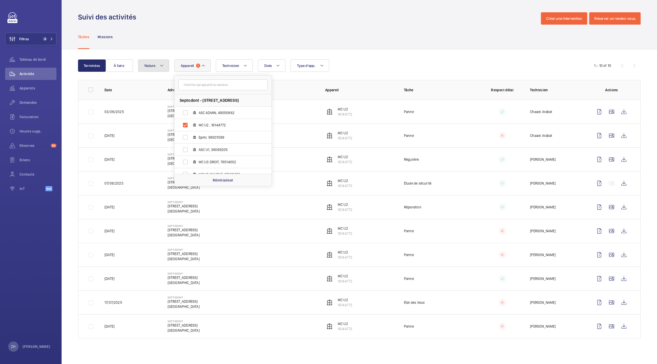
click at [162, 64] on mat-icon at bounding box center [162, 66] width 4 height 6
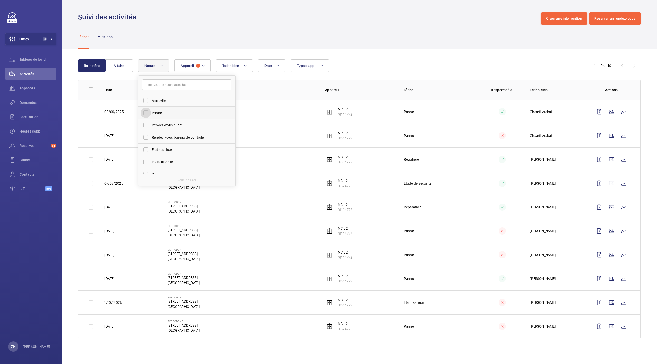
click at [146, 113] on input "Panne" at bounding box center [146, 113] width 10 height 10
checkbox input "true"
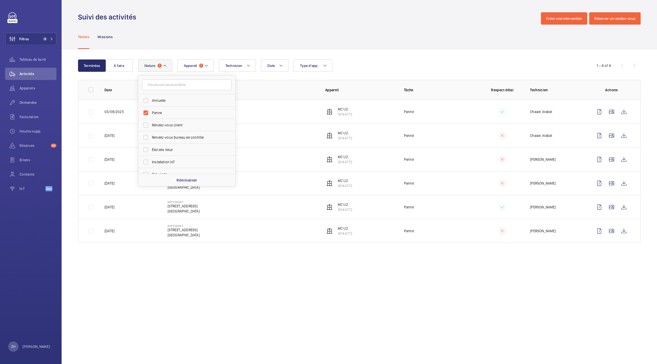
click at [322, 283] on wm-front-admin-operations-monitoring "Suivi des activités Créer une intervention Réserver un rendez-vous Tâches Missi…" at bounding box center [359, 182] width 595 height 364
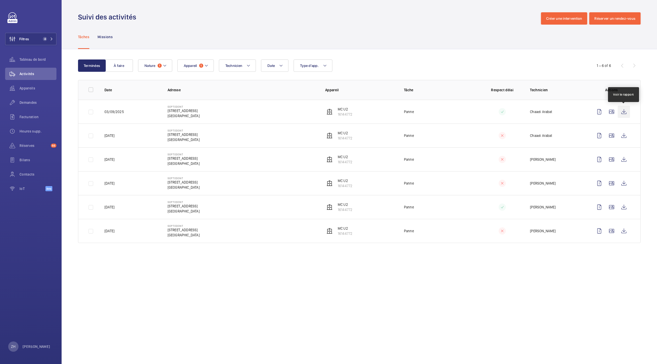
click at [624, 110] on wm-front-icon-button at bounding box center [624, 112] width 12 height 12
click at [623, 133] on wm-front-icon-button at bounding box center [624, 136] width 12 height 12
click at [206, 65] on mat-icon at bounding box center [206, 66] width 4 height 6
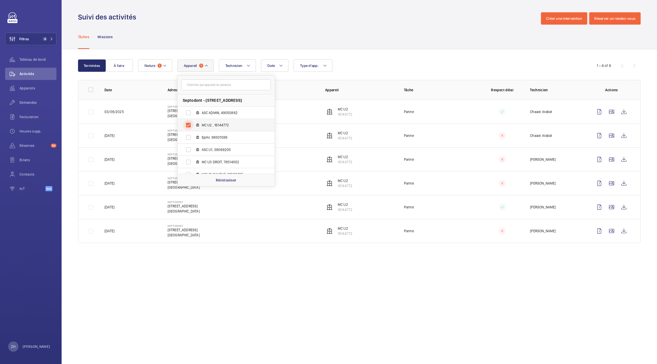
click at [188, 123] on input "MC U2 , 16144772" at bounding box center [188, 125] width 10 height 10
checkbox input "false"
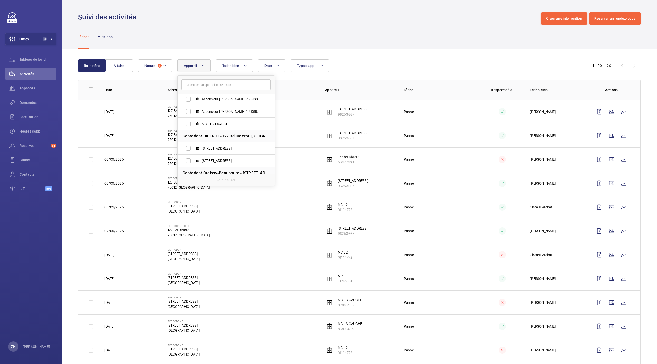
scroll to position [103, 0]
click at [190, 157] on input "[STREET_ADDRESS]" at bounding box center [188, 158] width 10 height 10
checkbox input "true"
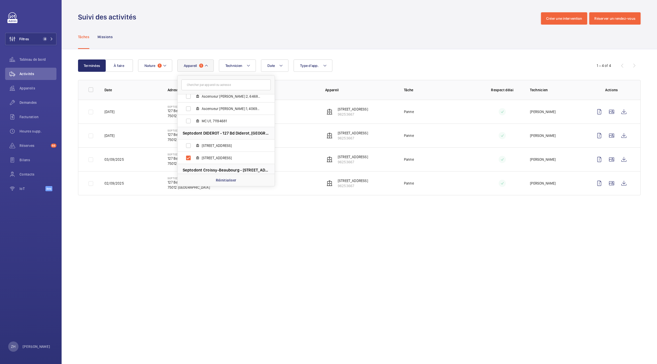
click at [237, 228] on wm-front-admin-operations-monitoring "Suivi des activités Créer une intervention Réserver un rendez-vous Tâches Missi…" at bounding box center [359, 182] width 595 height 364
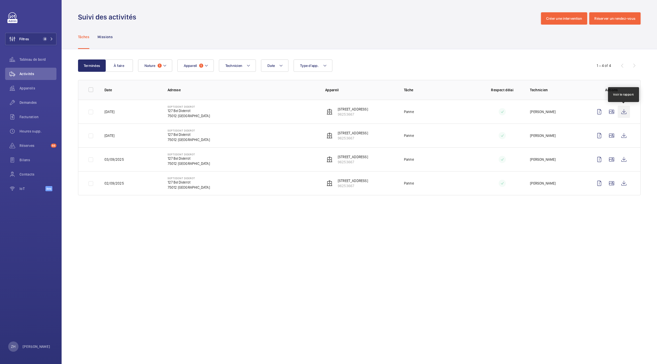
click at [620, 111] on wm-front-icon-button at bounding box center [624, 112] width 12 height 12
click at [624, 135] on wm-front-icon-button at bounding box center [624, 136] width 12 height 12
click at [622, 158] on wm-front-icon-button at bounding box center [624, 159] width 12 height 12
click at [622, 184] on wm-front-icon-button at bounding box center [624, 183] width 12 height 12
click at [210, 69] on button "Appareil 1" at bounding box center [195, 66] width 36 height 12
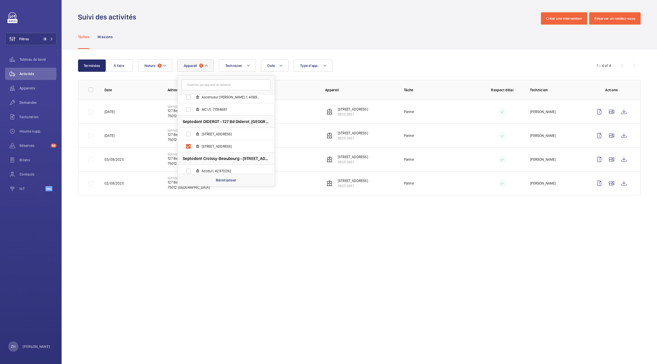
scroll to position [117, 0]
click at [186, 141] on input "[STREET_ADDRESS]" at bounding box center [188, 143] width 10 height 10
checkbox input "false"
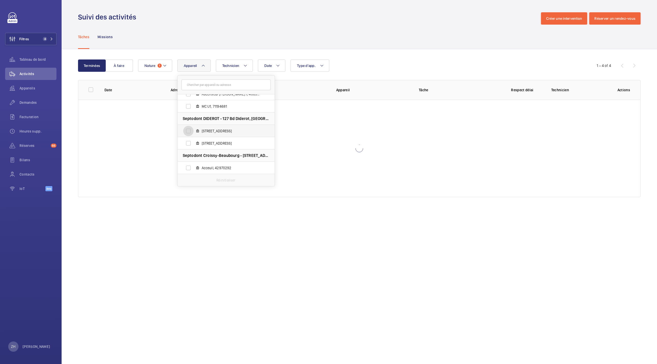
click at [188, 130] on input "[STREET_ADDRESS]" at bounding box center [188, 131] width 10 height 10
checkbox input "true"
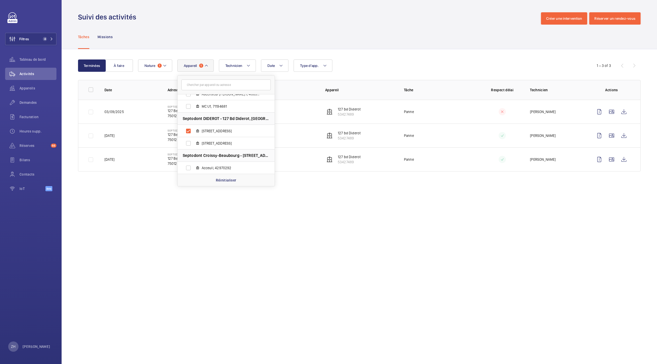
click at [271, 225] on wm-front-admin-operations-monitoring "Suivi des activités Créer une intervention Réserver un rendez-vous Tâches Missi…" at bounding box center [359, 182] width 595 height 364
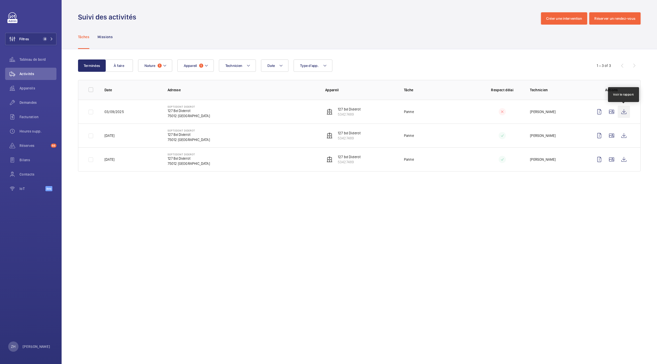
click at [625, 114] on wm-front-icon-button at bounding box center [624, 112] width 12 height 12
click at [625, 138] on wm-front-icon-button at bounding box center [624, 136] width 12 height 12
click at [626, 159] on wm-front-icon-button at bounding box center [624, 159] width 12 height 12
click at [51, 41] on span "4" at bounding box center [47, 39] width 12 height 4
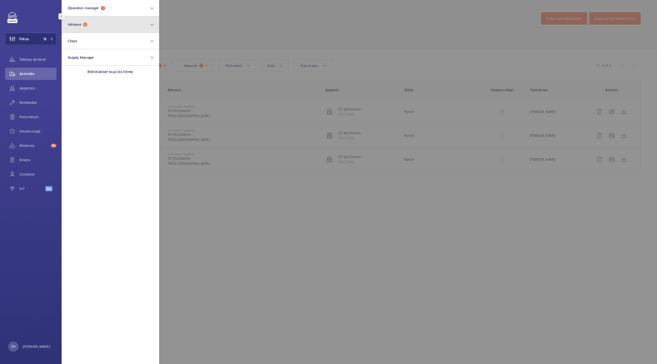
click at [153, 26] on mat-icon at bounding box center [152, 25] width 4 height 6
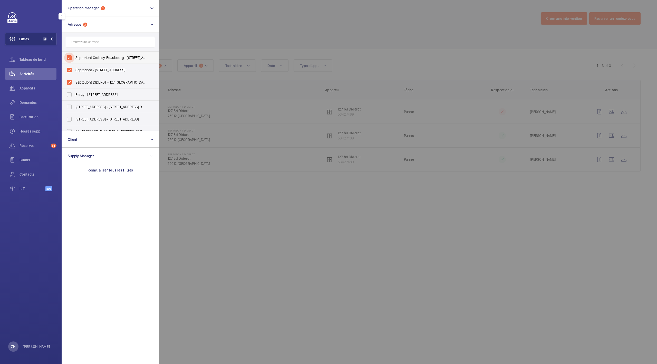
click at [73, 57] on input "Septodont Croissy-Beaubourg - [STREET_ADDRESS][PERSON_NAME]" at bounding box center [69, 58] width 10 height 10
checkbox input "false"
click at [69, 68] on input "Septodont - [STREET_ADDRESS]" at bounding box center [69, 70] width 10 height 10
checkbox input "false"
drag, startPoint x: 68, startPoint y: 82, endPoint x: 73, endPoint y: 76, distance: 7.8
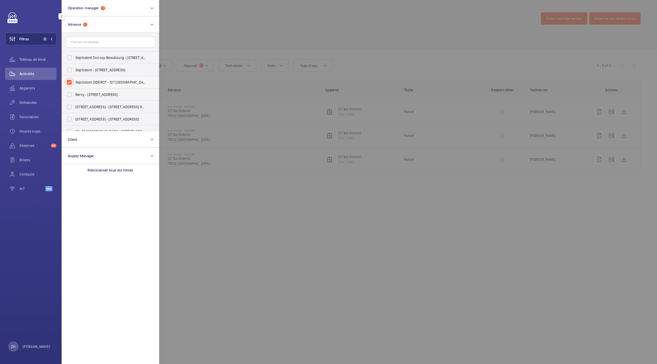
click at [68, 82] on input "Septodont DIDEROT - 127 [GEOGRAPHIC_DATA]" at bounding box center [69, 82] width 10 height 10
checkbox input "false"
click at [94, 38] on input "text" at bounding box center [110, 42] width 89 height 11
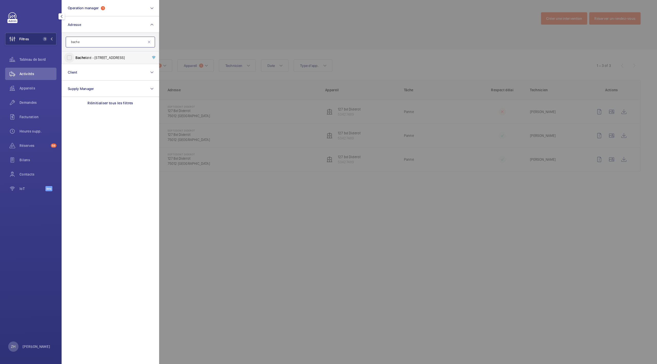
type input "bache"
click at [69, 56] on input "Bache lard - [STREET_ADDRESS]" at bounding box center [69, 58] width 10 height 10
checkbox input "true"
click at [257, 23] on div at bounding box center [487, 182] width 657 height 364
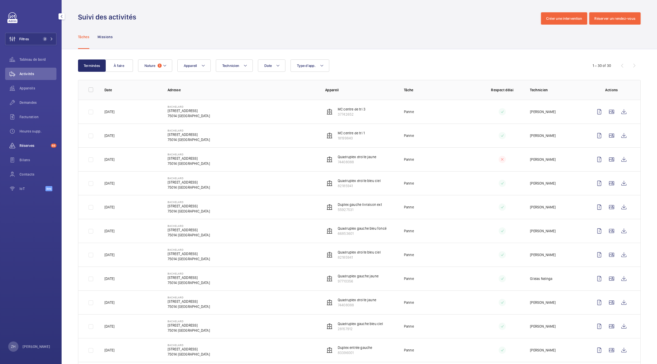
click at [19, 144] on wm-front-icon-button at bounding box center [12, 146] width 14 height 12
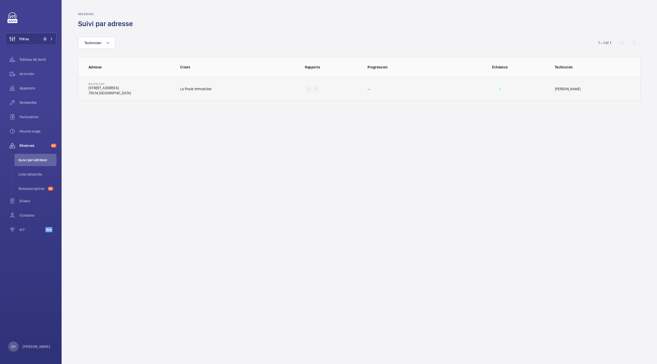
click at [128, 91] on td "Bachelard [STREET_ADDRESS]" at bounding box center [125, 89] width 94 height 24
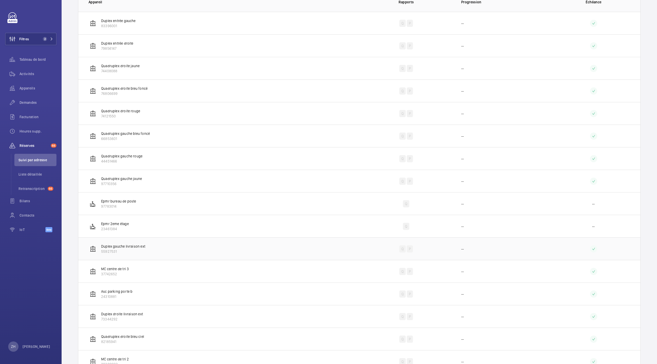
scroll to position [106, 0]
click at [136, 111] on p "Quadruplex droite rouge" at bounding box center [120, 112] width 39 height 5
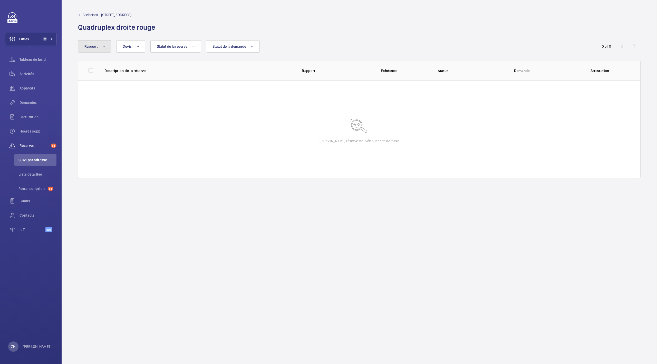
click at [101, 47] on button "Rapport" at bounding box center [94, 46] width 33 height 12
click at [88, 61] on input "Périodique" at bounding box center [86, 62] width 10 height 10
checkbox input "true"
click at [87, 75] on input "Quinquennal" at bounding box center [86, 75] width 10 height 10
checkbox input "true"
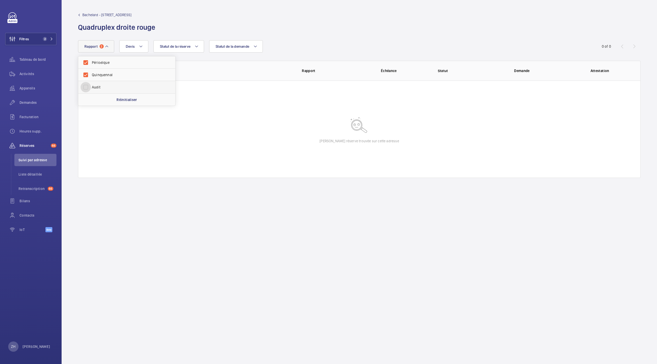
click at [86, 83] on input "Audit" at bounding box center [86, 87] width 10 height 10
checkbox input "true"
click at [236, 196] on wm-front-admin-audit-device-report-lines "Bachelard - [STREET_ADDRESS] droite rouge Rapport 3 Périodique Quinquennal Audi…" at bounding box center [359, 182] width 595 height 364
click at [143, 47] on button "Devis" at bounding box center [133, 46] width 29 height 12
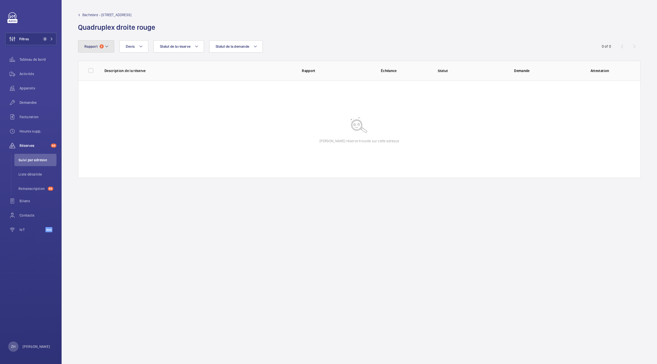
click at [112, 46] on button "Rapport 3" at bounding box center [96, 46] width 36 height 12
click at [121, 98] on p "Réinitialiser" at bounding box center [126, 99] width 21 height 5
checkbox input "false"
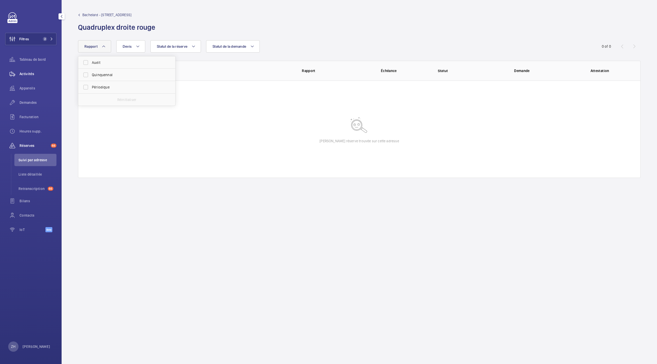
click at [23, 71] on span "Activités" at bounding box center [38, 73] width 37 height 5
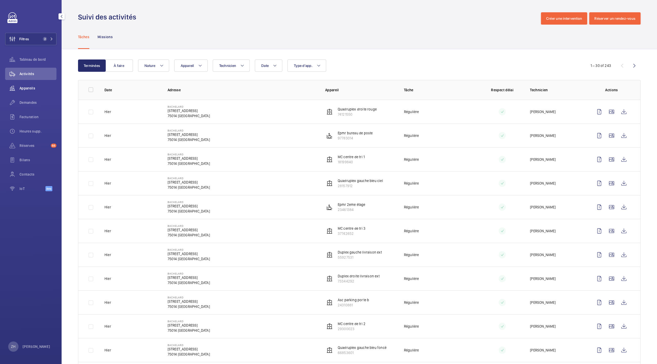
click at [27, 88] on span "Appareils" at bounding box center [38, 88] width 37 height 5
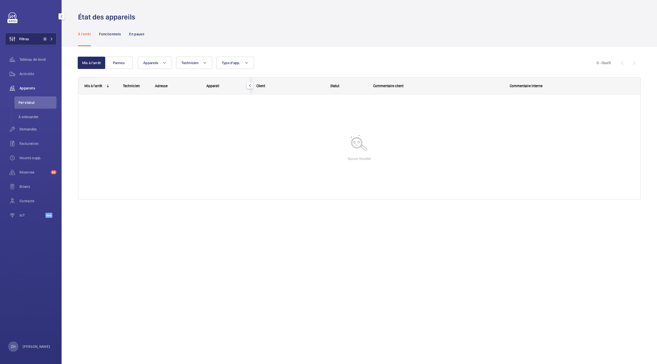
click at [51, 41] on button "Filtres 2" at bounding box center [30, 39] width 51 height 12
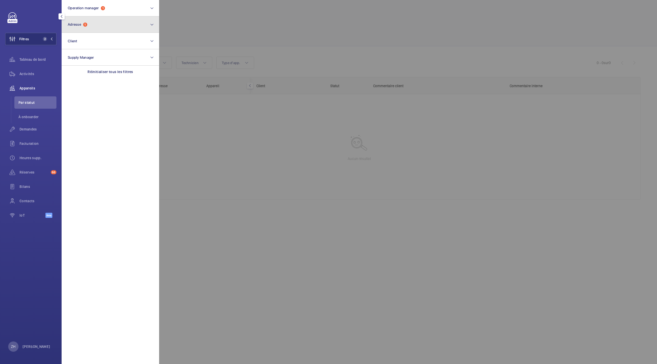
click at [151, 24] on mat-icon at bounding box center [152, 25] width 4 height 6
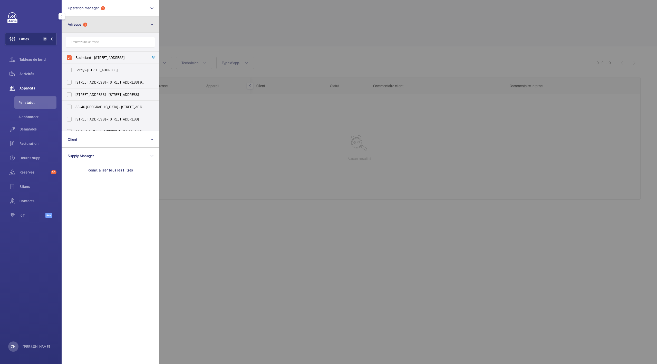
click at [151, 24] on mat-icon at bounding box center [152, 25] width 4 height 6
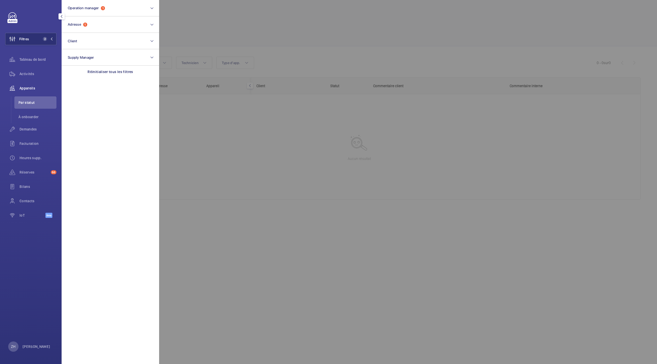
click at [29, 87] on span "Appareils" at bounding box center [38, 88] width 37 height 5
click at [250, 151] on div at bounding box center [487, 182] width 657 height 364
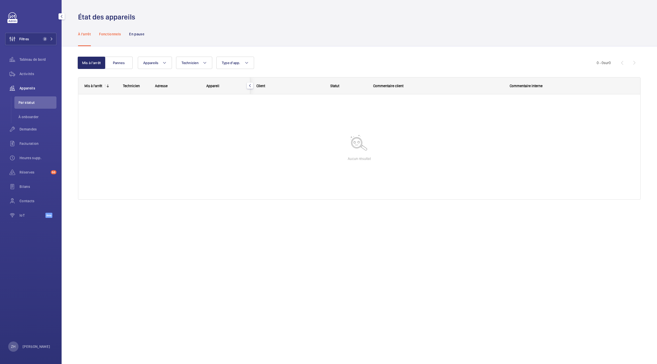
click at [113, 34] on p "Fonctionnels" at bounding box center [110, 34] width 22 height 5
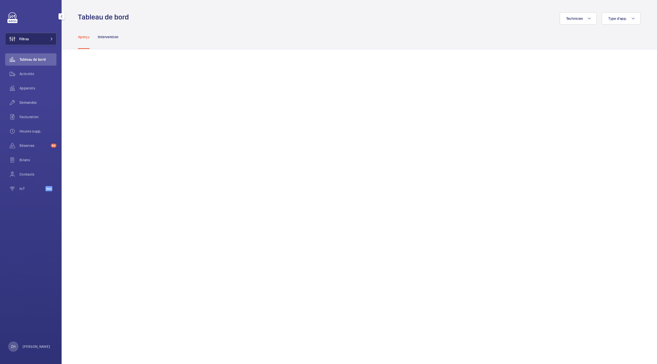
click at [48, 42] on button "Filtres" at bounding box center [30, 39] width 51 height 12
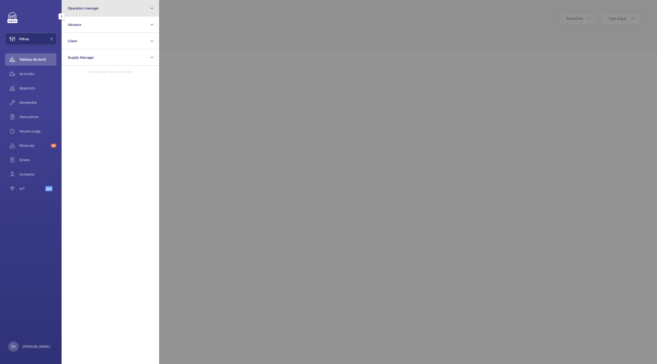
click at [118, 10] on button "Operation manager" at bounding box center [111, 8] width 98 height 16
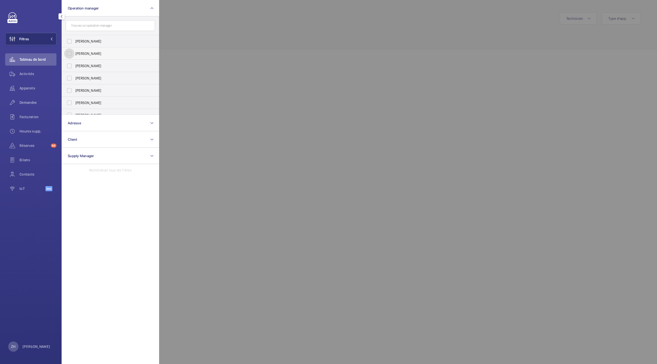
click at [69, 56] on input "[PERSON_NAME]" at bounding box center [69, 53] width 10 height 10
checkbox input "true"
click at [141, 122] on button "Adresse" at bounding box center [111, 123] width 98 height 16
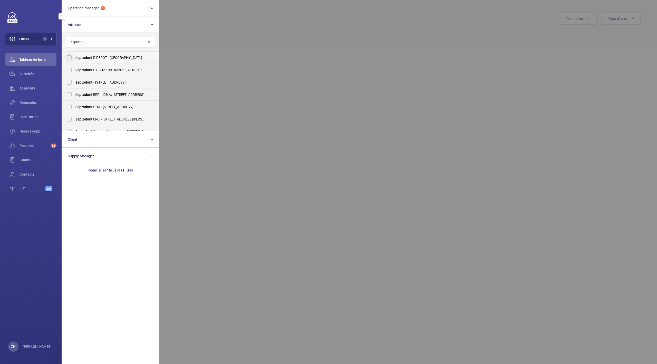
type input "septodo"
click at [70, 58] on input "Septodo nt DIDEROT - 127 Bd Diderot, PARIS 75012" at bounding box center [69, 58] width 10 height 10
checkbox input "true"
click at [69, 83] on input "Septodo nt - 58 Rue du Pont de Créteil, SAINT-MAUR-DES-FOSSÉS 94100" at bounding box center [69, 82] width 10 height 10
checkbox input "true"
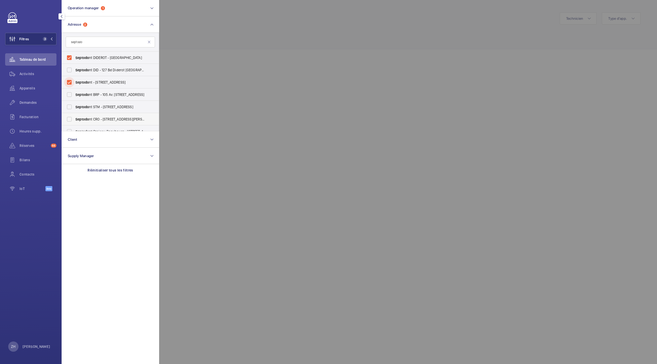
scroll to position [6, 0]
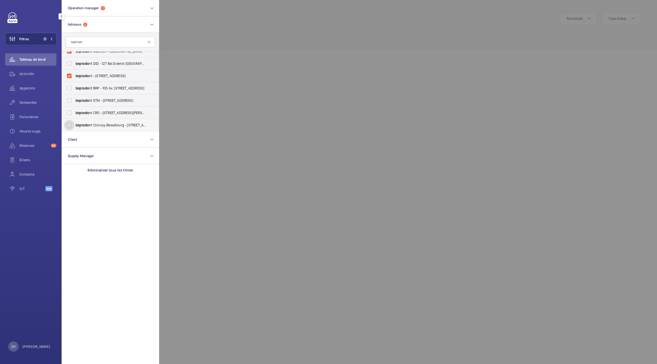
click at [70, 127] on input "Septodo nt Croissy-Beaubourg - 4 Rue Ambroise Croizat, CROISSY-BEAUBOURG 77183" at bounding box center [69, 125] width 10 height 10
checkbox input "true"
click at [270, 46] on div at bounding box center [487, 182] width 657 height 364
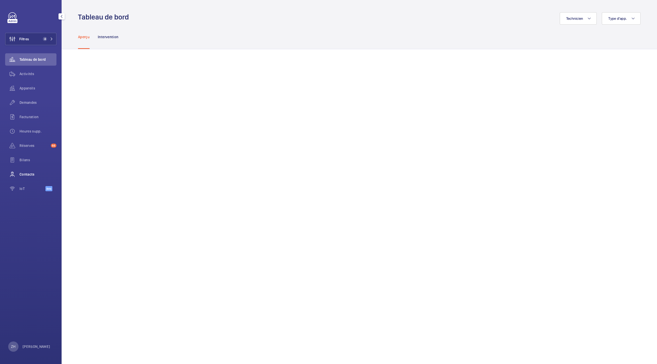
click at [24, 173] on span "Contacts" at bounding box center [38, 174] width 37 height 5
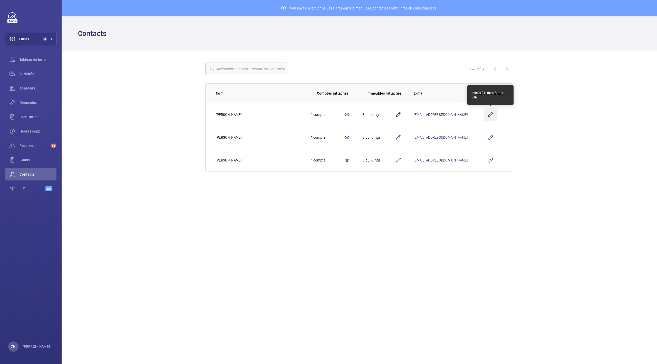
click at [489, 117] on wm-front-icon-button at bounding box center [490, 115] width 12 height 12
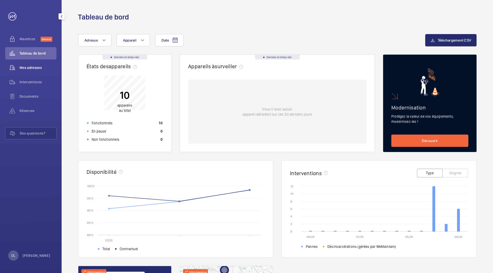
click at [38, 67] on span "Mes adresses" at bounding box center [38, 67] width 37 height 5
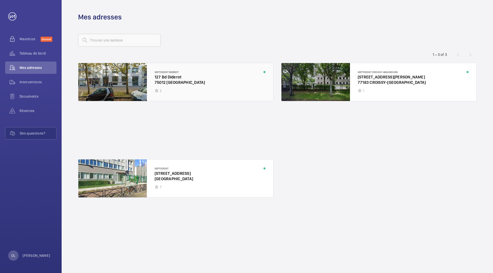
click at [172, 85] on div at bounding box center [175, 82] width 195 height 38
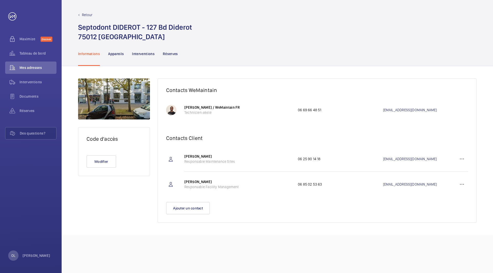
click at [79, 14] on mat-icon at bounding box center [79, 15] width 2 height 2
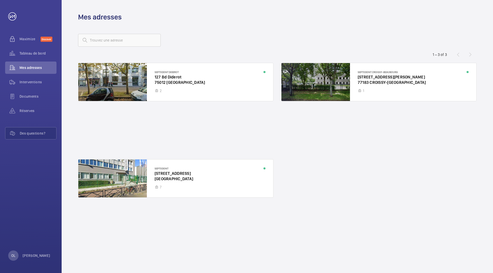
click at [352, 214] on div "Septodont DIDEROT 127 Bd Diderot 75012 PARIS 2 Septodont Croissy-Beaubourg 4 Ru…" at bounding box center [277, 159] width 398 height 193
click at [23, 53] on span "Tableau de bord" at bounding box center [38, 53] width 37 height 5
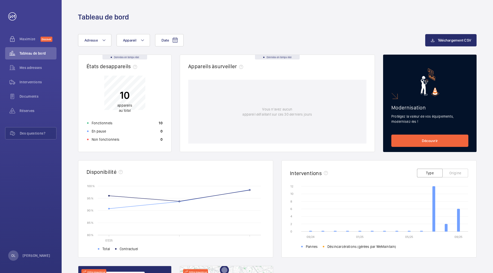
click at [153, 10] on div "Tableau de bord" at bounding box center [277, 11] width 431 height 22
click at [27, 69] on span "Mes adresses" at bounding box center [38, 67] width 37 height 5
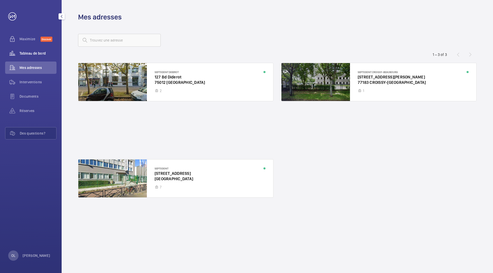
click at [27, 52] on span "Tableau de bord" at bounding box center [38, 53] width 37 height 5
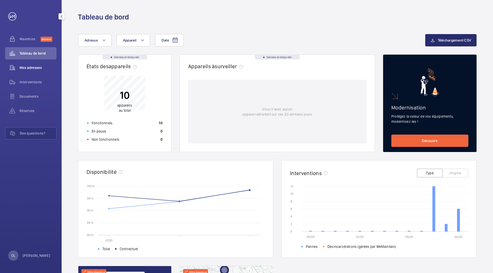
click at [32, 67] on span "Mes adresses" at bounding box center [38, 67] width 37 height 5
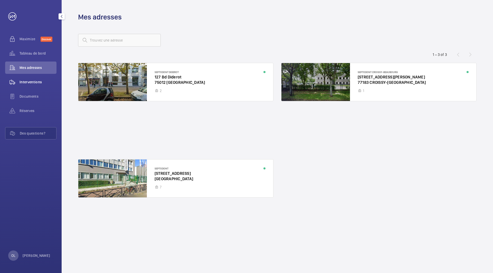
click at [26, 82] on span "Interventions" at bounding box center [38, 82] width 37 height 5
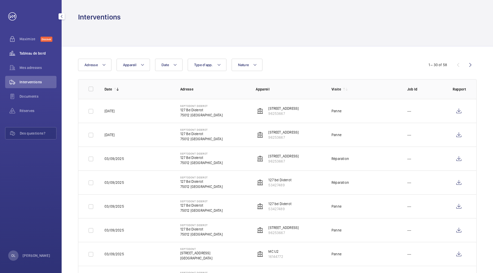
click at [32, 50] on div "Tableau de bord" at bounding box center [30, 53] width 51 height 12
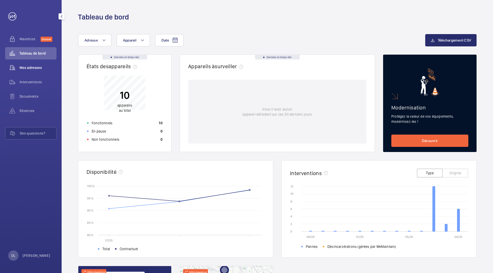
click at [28, 70] on span "Mes adresses" at bounding box center [38, 67] width 37 height 5
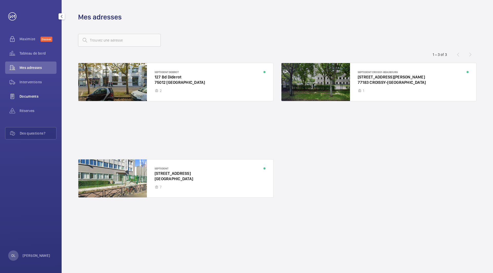
click at [30, 95] on span "Documents" at bounding box center [38, 96] width 37 height 5
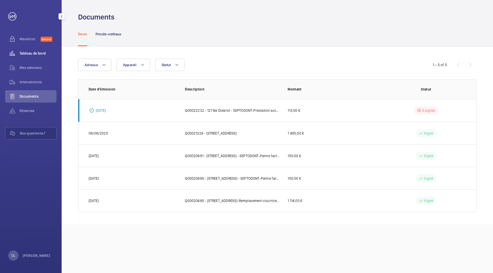
click at [19, 52] on wm-front-icon-button at bounding box center [12, 53] width 14 height 12
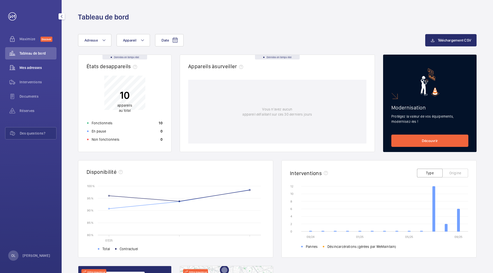
click at [33, 67] on span "Mes adresses" at bounding box center [38, 67] width 37 height 5
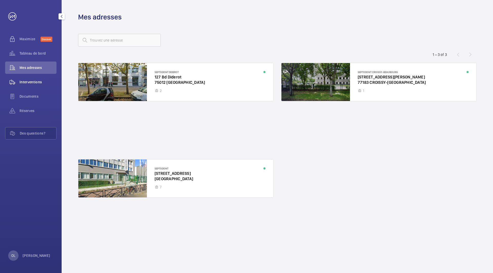
click at [36, 83] on span "Interventions" at bounding box center [38, 82] width 37 height 5
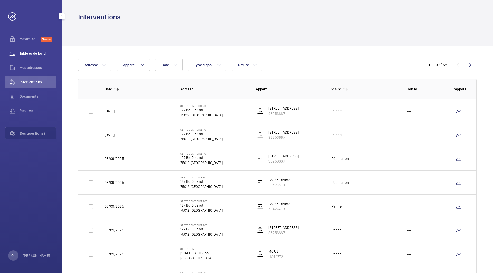
click at [38, 56] on div "Tableau de bord" at bounding box center [30, 53] width 51 height 12
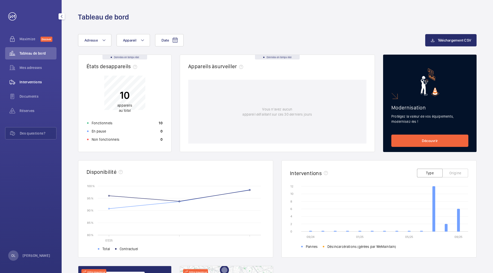
click at [34, 82] on span "Interventions" at bounding box center [38, 82] width 37 height 5
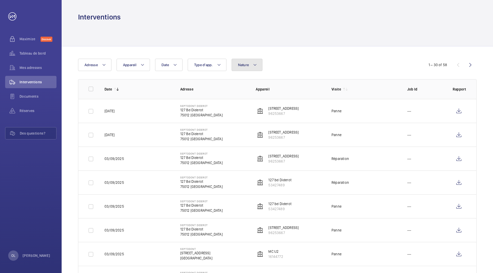
click at [260, 66] on button "Nature" at bounding box center [246, 65] width 31 height 12
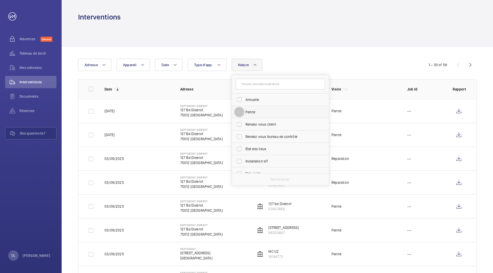
click at [241, 113] on input "Panne" at bounding box center [239, 112] width 10 height 10
checkbox input "true"
click at [381, 26] on div at bounding box center [277, 34] width 398 height 24
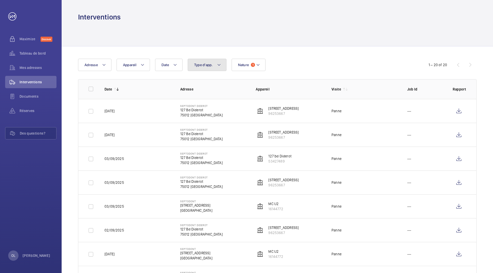
click at [215, 64] on button "Type d'app." at bounding box center [207, 65] width 39 height 12
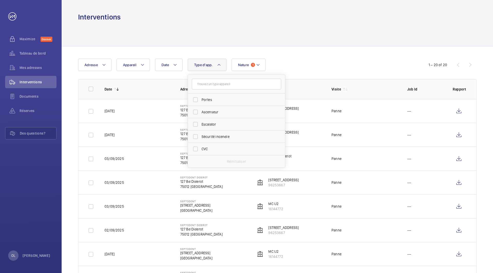
click at [215, 64] on button "Type d'app." at bounding box center [207, 65] width 39 height 12
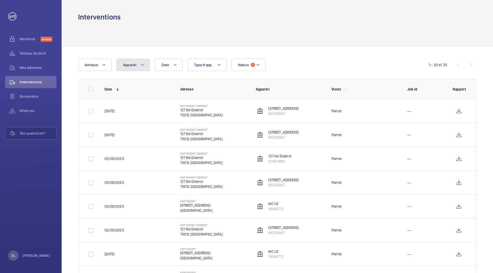
click at [138, 65] on button "Appareil" at bounding box center [132, 65] width 33 height 12
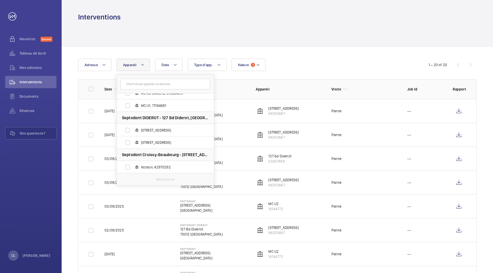
scroll to position [81, 0]
click at [125, 140] on input "[STREET_ADDRESS]" at bounding box center [127, 142] width 10 height 10
checkbox input "true"
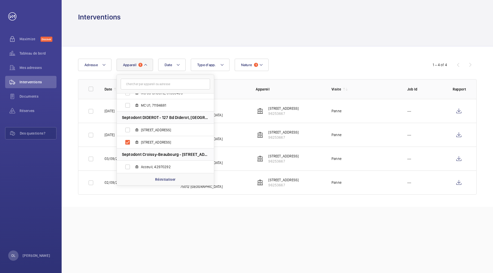
click at [252, 230] on div "Interventions Date Adresse Appareil 1 Septodont - 58 Rue du Pont de Créteil, 94…" at bounding box center [277, 136] width 431 height 273
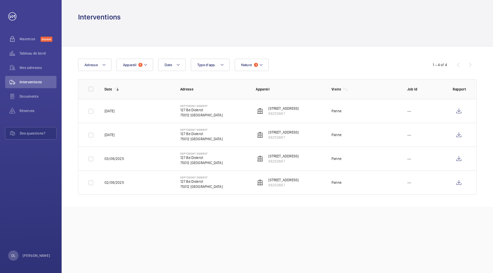
click at [268, 243] on div "Interventions Date Adresse Appareil 1 Type d'app. Nature 1 1 – 4 of 4 Date Adre…" at bounding box center [277, 136] width 431 height 273
click at [145, 65] on mat-icon at bounding box center [145, 65] width 4 height 6
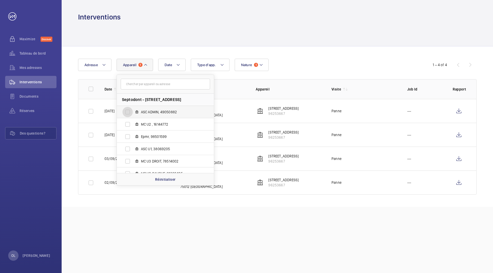
click at [127, 113] on input "ASC ADMIN, 49050882" at bounding box center [127, 112] width 10 height 10
checkbox input "true"
click at [170, 179] on p "Réinitialiser" at bounding box center [165, 179] width 21 height 5
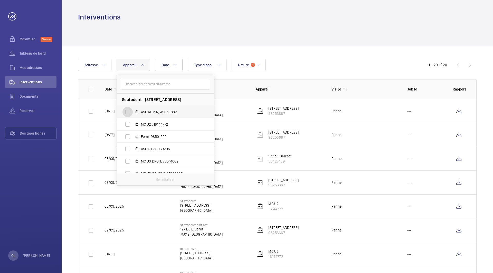
click at [127, 114] on input "ASC ADMIN, 49050882" at bounding box center [127, 112] width 10 height 10
checkbox input "true"
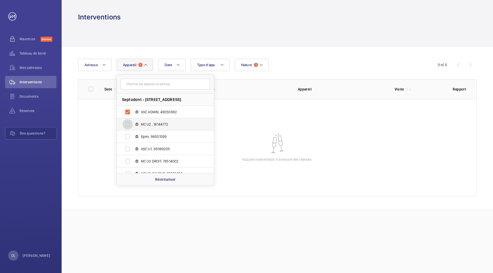
click at [125, 126] on input "MC U2 , 16144772" at bounding box center [127, 124] width 10 height 10
checkbox input "true"
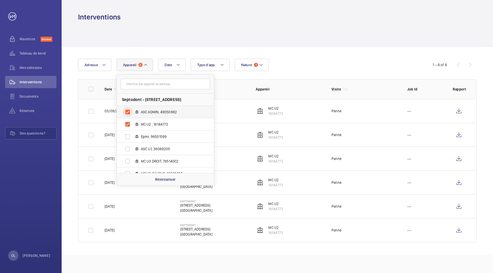
click at [126, 114] on input "ASC ADMIN, 49050882" at bounding box center [127, 112] width 10 height 10
checkbox input "false"
click at [130, 138] on input "Epmr, 98501599" at bounding box center [127, 137] width 10 height 10
checkbox input "true"
click at [130, 123] on input "MC U2 , 16144772" at bounding box center [127, 124] width 10 height 10
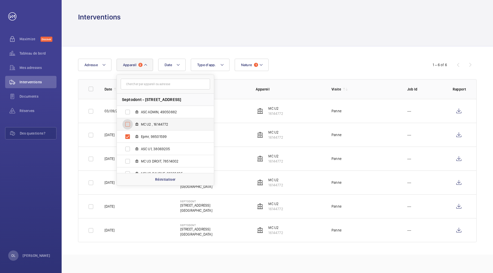
checkbox input "false"
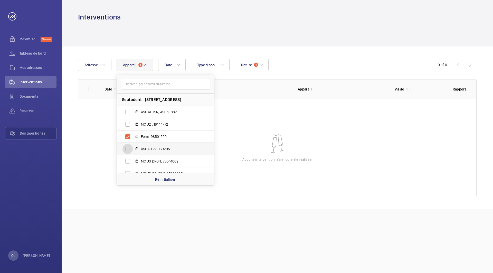
click at [129, 148] on input "ASC U1, 38069205" at bounding box center [127, 149] width 10 height 10
checkbox input "true"
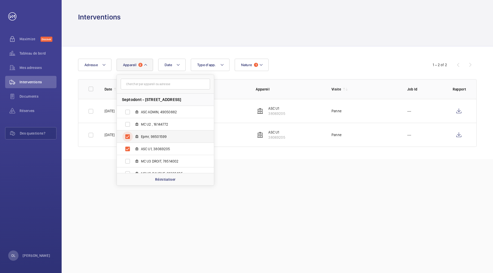
click at [128, 134] on input "Epmr, 98501599" at bounding box center [127, 137] width 10 height 10
checkbox input "false"
click at [125, 163] on input "MC U3 DROIT, 78514002" at bounding box center [127, 161] width 10 height 10
checkbox input "true"
click at [126, 147] on input "ASC U1, 38069205" at bounding box center [127, 149] width 10 height 10
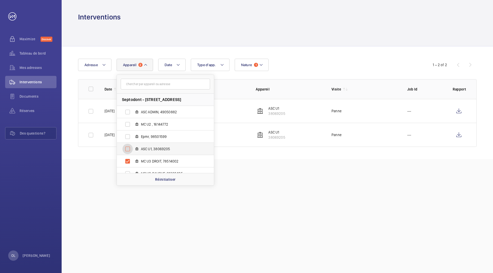
checkbox input "false"
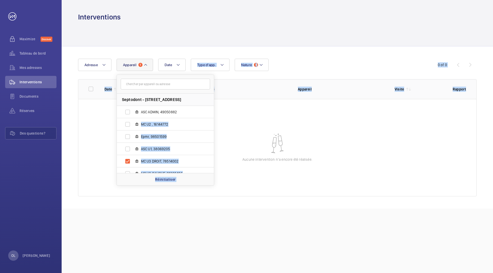
drag, startPoint x: 212, startPoint y: 118, endPoint x: 215, endPoint y: 133, distance: 15.4
click at [215, 133] on wm-front-table "Date Adresse Appareil 1 Septodont - 58 Rue du Pont de Créteil, 94100 SAINT-MAUR…" at bounding box center [277, 128] width 398 height 138
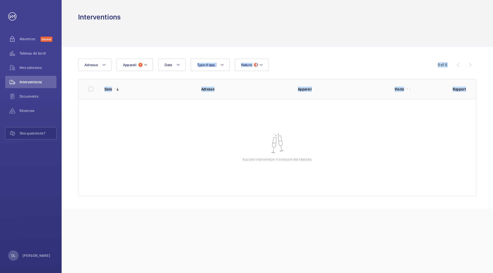
click at [144, 125] on wm-front-table-empty-state "Aucune intervention n’a encore été réalisée." at bounding box center [277, 148] width 398 height 98
click at [148, 67] on button "Appareil 1" at bounding box center [134, 65] width 36 height 12
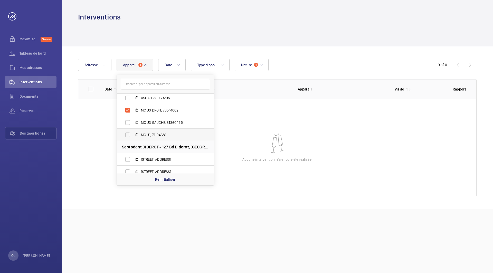
scroll to position [50, 0]
click at [126, 125] on input "MC U3 GAUCHE, 81360495" at bounding box center [127, 124] width 10 height 10
checkbox input "true"
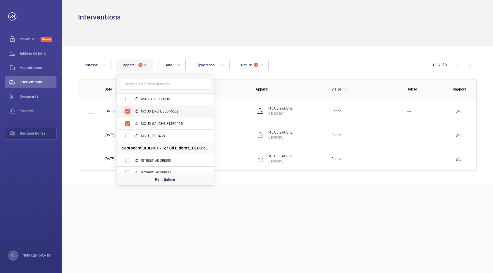
click at [128, 112] on input "MC U3 DROIT, 78514002" at bounding box center [127, 111] width 10 height 10
checkbox input "false"
click at [125, 137] on input "MC U1, 71194681" at bounding box center [127, 136] width 10 height 10
checkbox input "true"
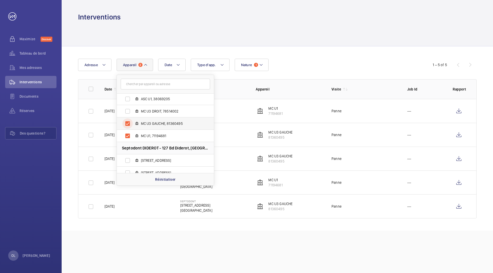
click at [129, 121] on input "MC U3 GAUCHE, 81360495" at bounding box center [127, 124] width 10 height 10
checkbox input "false"
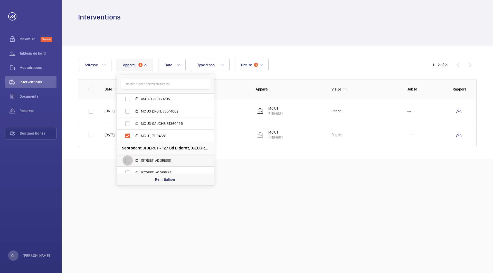
click at [128, 160] on input "[STREET_ADDRESS]" at bounding box center [127, 160] width 10 height 10
checkbox input "true"
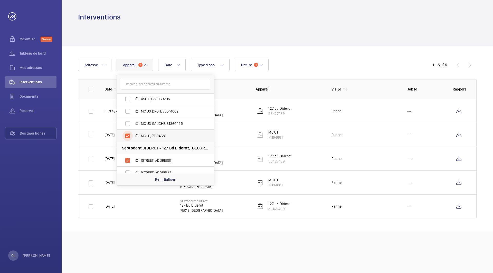
click at [126, 137] on input "MC U1, 71194681" at bounding box center [127, 136] width 10 height 10
checkbox input "false"
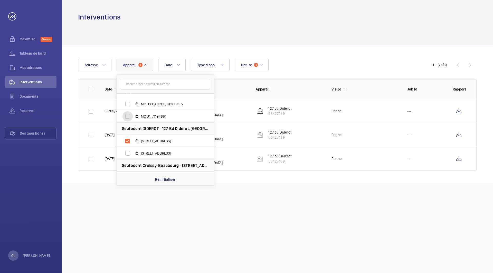
scroll to position [76, 0]
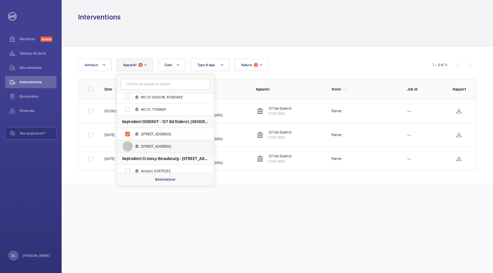
click at [129, 148] on input "[STREET_ADDRESS]" at bounding box center [127, 146] width 10 height 10
checkbox input "true"
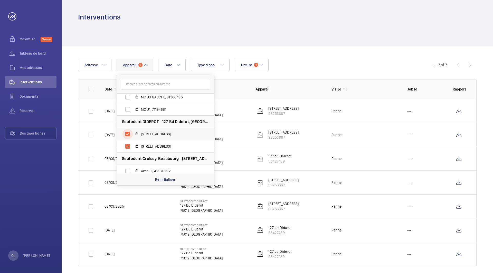
click at [128, 135] on input "[STREET_ADDRESS]" at bounding box center [127, 134] width 10 height 10
checkbox input "false"
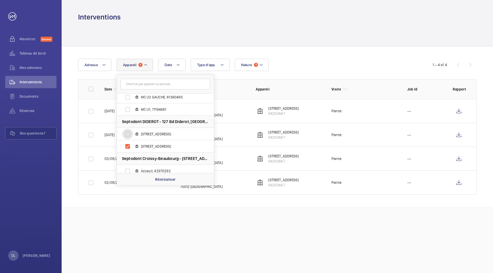
scroll to position [81, 0]
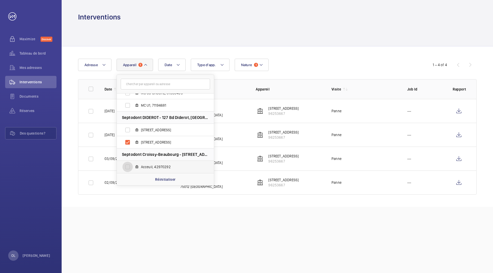
click at [126, 169] on input "Acceuil, 42970292" at bounding box center [127, 167] width 10 height 10
checkbox input "true"
click at [130, 141] on input "[STREET_ADDRESS]" at bounding box center [127, 142] width 10 height 10
checkbox input "false"
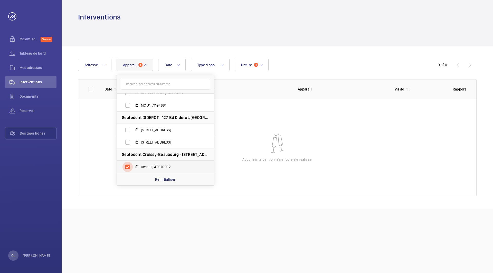
click at [126, 168] on input "Acceuil, 42970292" at bounding box center [127, 167] width 10 height 10
checkbox input "false"
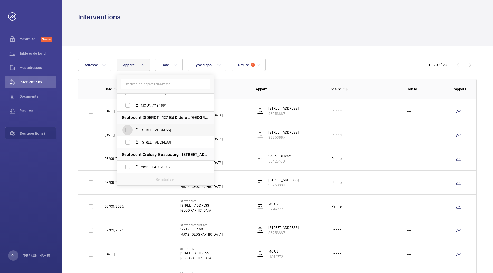
click at [129, 131] on input "[STREET_ADDRESS]" at bounding box center [127, 130] width 10 height 10
checkbox input "true"
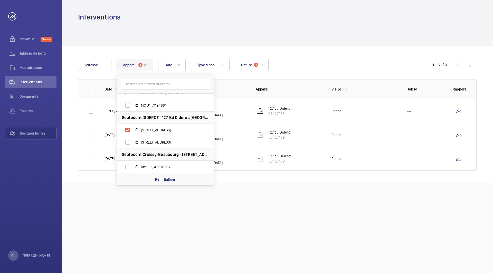
click at [255, 195] on div "Interventions Date Adresse Appareil 1 Septodont - 58 Rue du Pont de Créteil, 94…" at bounding box center [277, 136] width 431 height 273
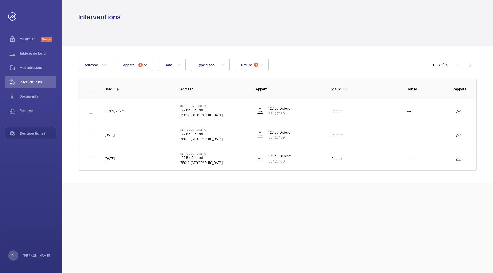
click at [259, 206] on div "Interventions Date Adresse Appareil 1 Type d'app. Nature 1 1 – 3 of 3 Date Adre…" at bounding box center [277, 136] width 431 height 273
